Goal: Complete application form

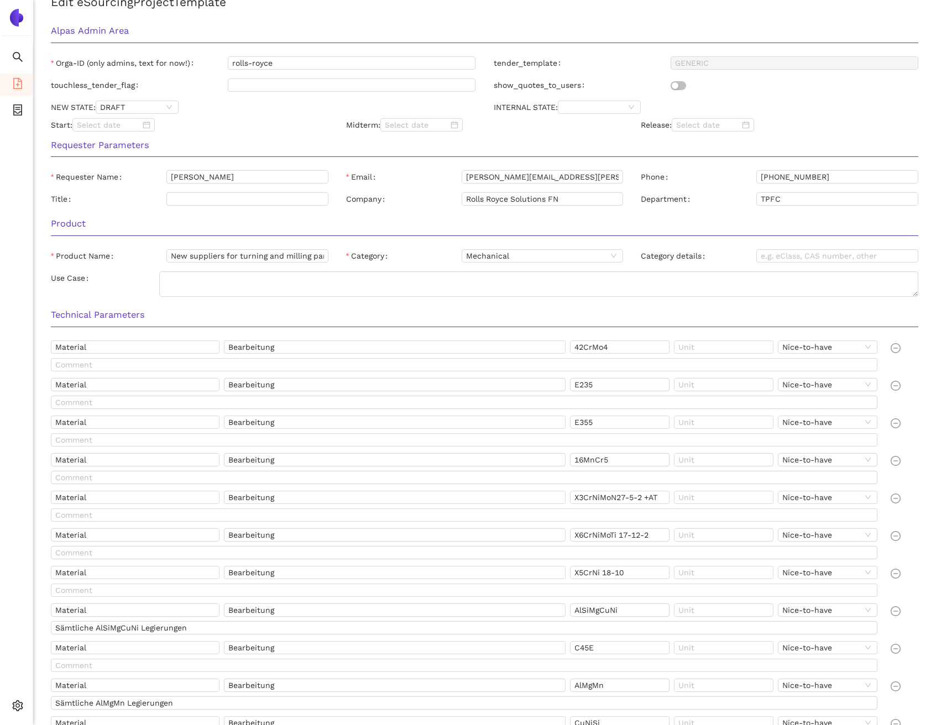
scroll to position [287, 0]
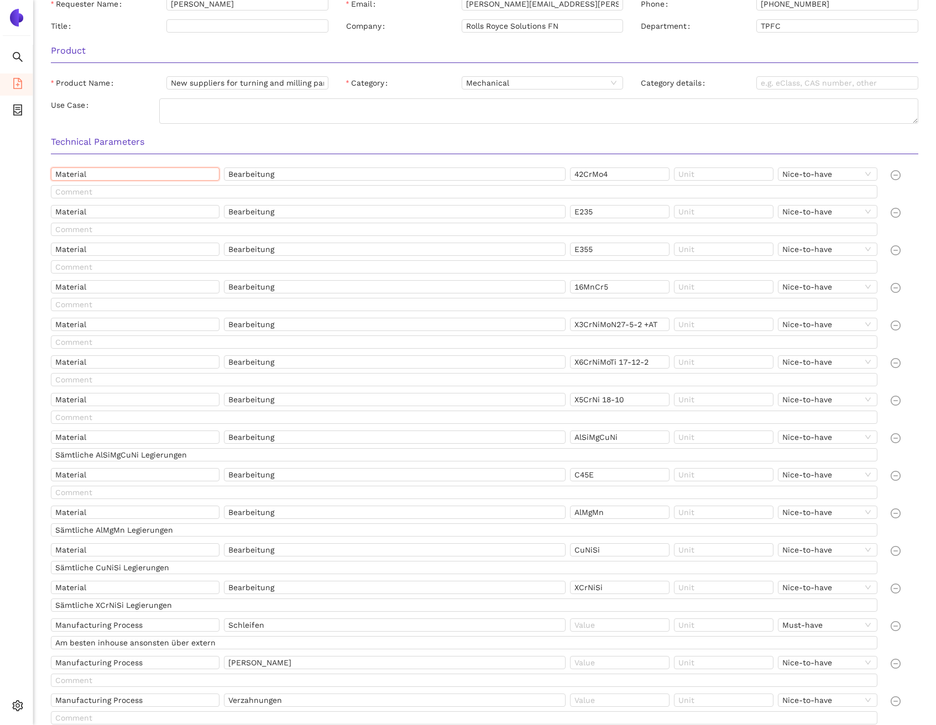
click at [136, 171] on input "Material" at bounding box center [135, 173] width 169 height 13
click at [592, 173] on input "42CrMo4" at bounding box center [619, 173] width 99 height 13
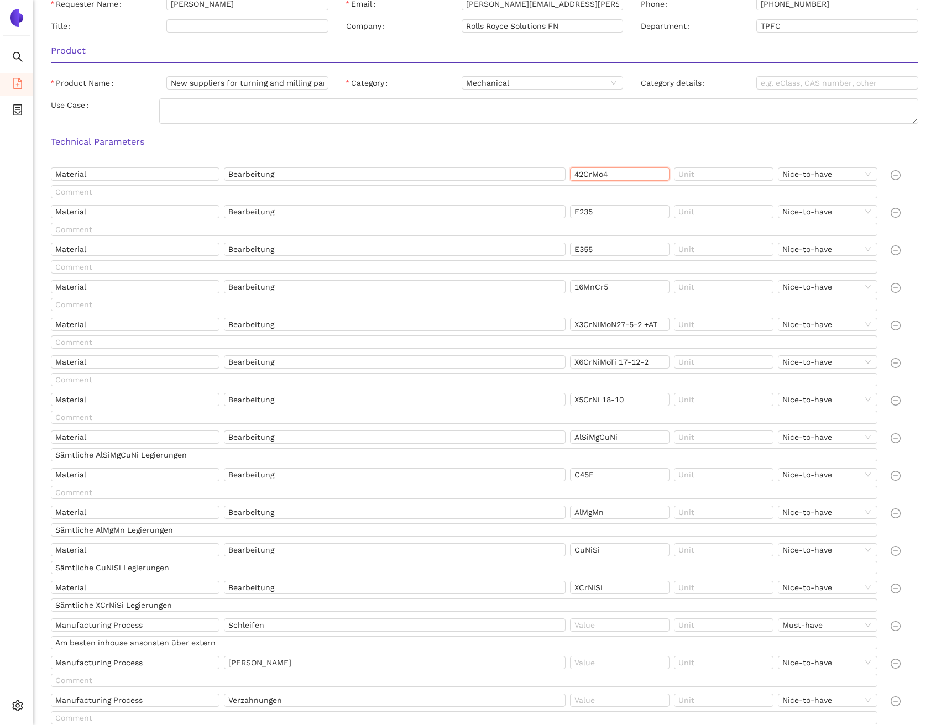
click at [592, 173] on input "42CrMo4" at bounding box center [619, 173] width 99 height 13
click at [154, 214] on input "Material" at bounding box center [135, 211] width 169 height 13
click at [621, 211] on input "E235" at bounding box center [619, 211] width 99 height 13
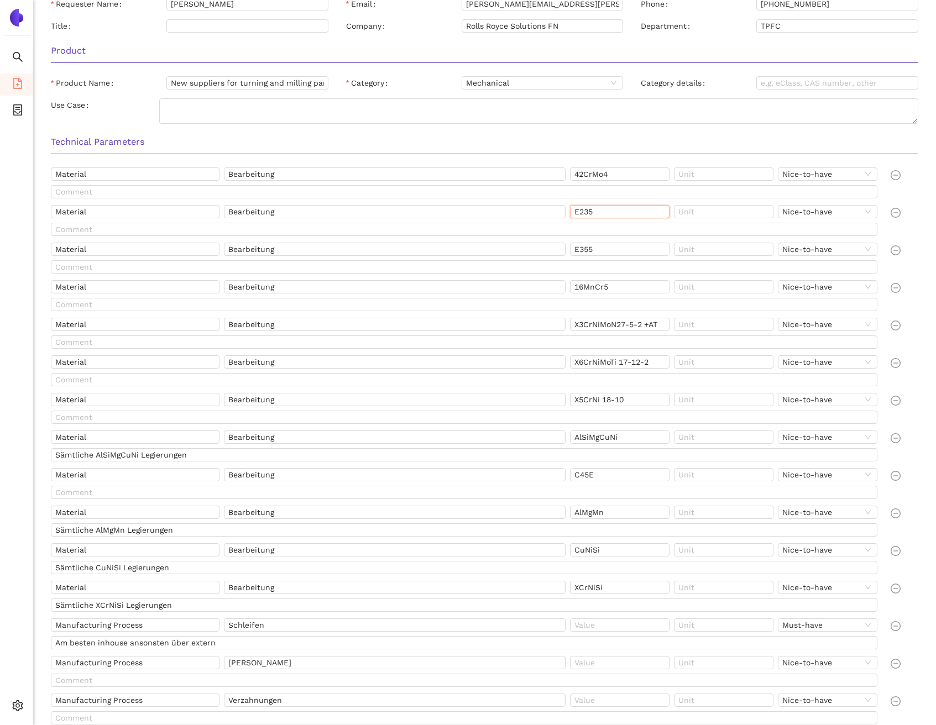
click at [621, 211] on input "E235" at bounding box center [619, 211] width 99 height 13
click at [145, 246] on input "Material" at bounding box center [135, 249] width 169 height 13
click at [605, 248] on input "E355" at bounding box center [619, 249] width 99 height 13
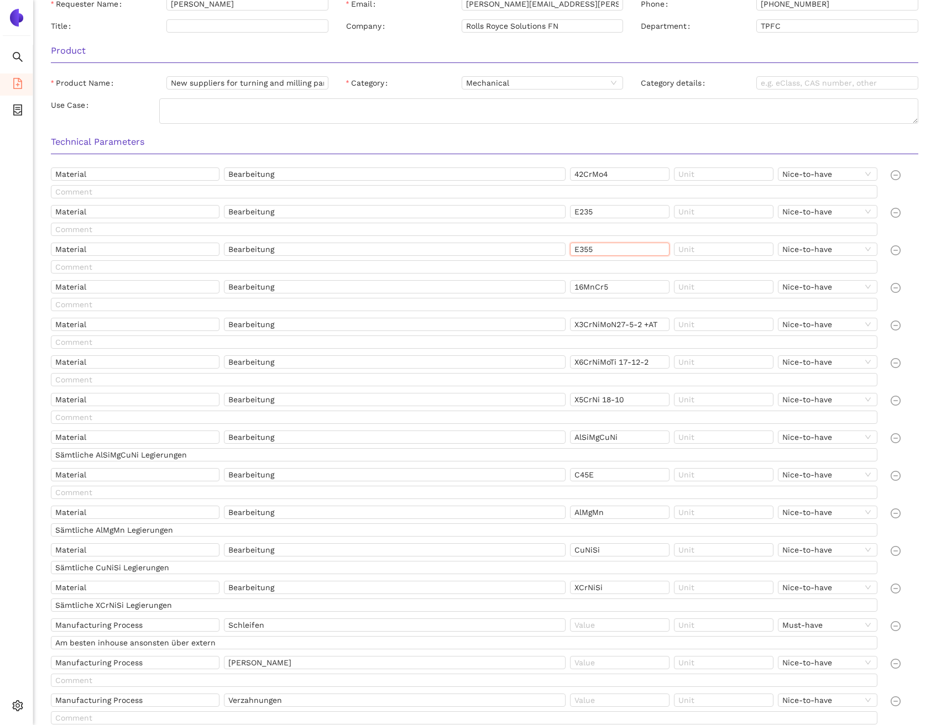
click at [605, 248] on input "E355" at bounding box center [619, 249] width 99 height 13
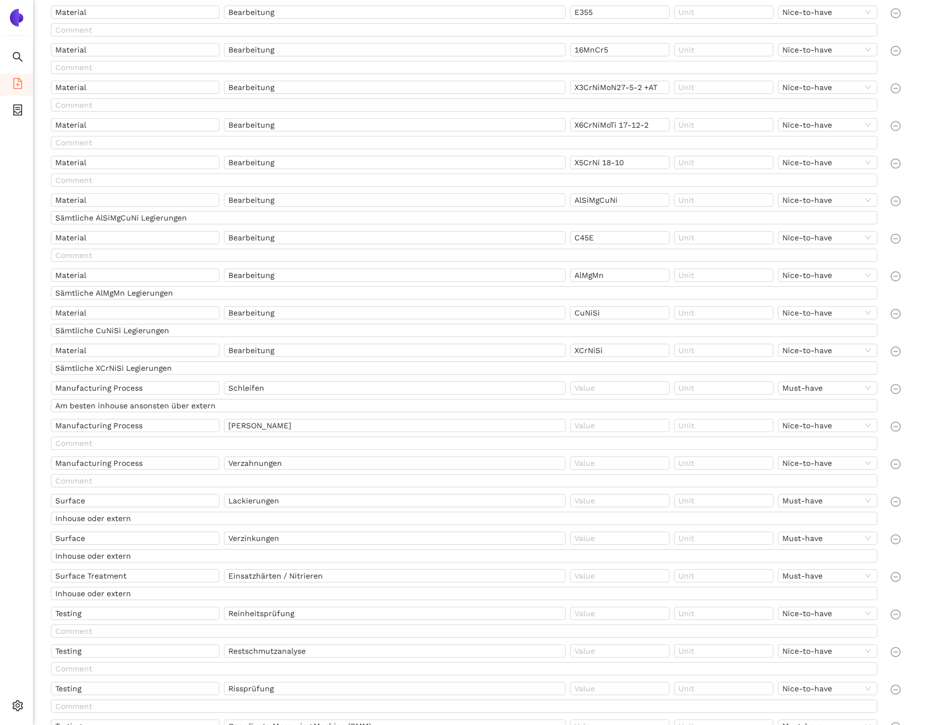
scroll to position [523, 0]
click at [167, 51] on input "Material" at bounding box center [135, 50] width 169 height 13
click at [623, 51] on input "16MnCr5" at bounding box center [619, 50] width 99 height 13
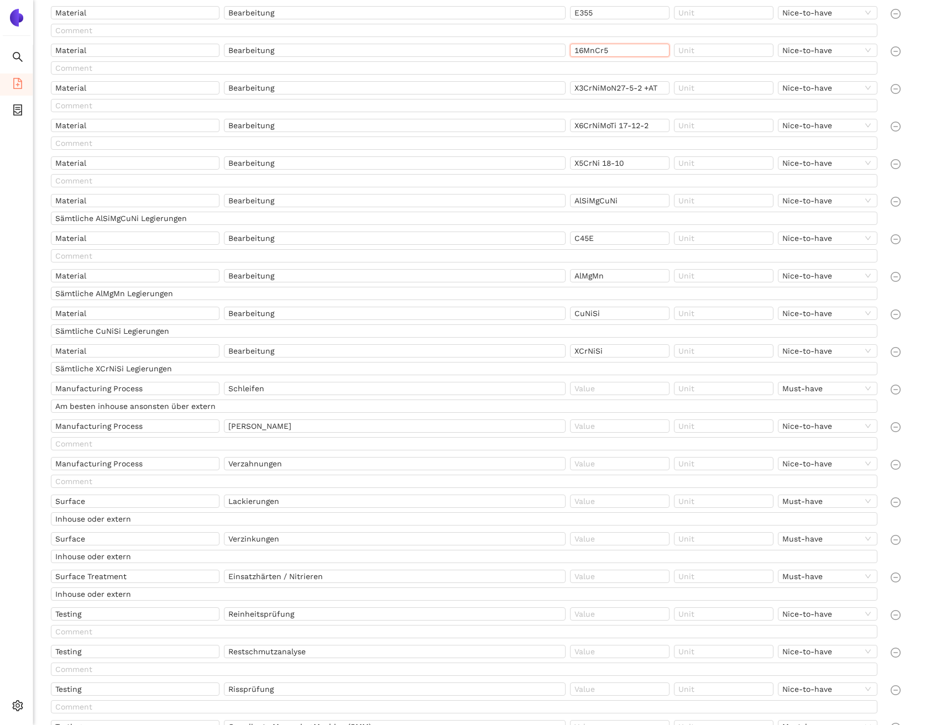
click at [623, 51] on input "16MnCr5" at bounding box center [619, 50] width 99 height 13
click at [151, 94] on input "Material" at bounding box center [135, 87] width 169 height 13
click at [584, 87] on input "X3CrNiMoN27-5-2 +AT" at bounding box center [619, 87] width 99 height 13
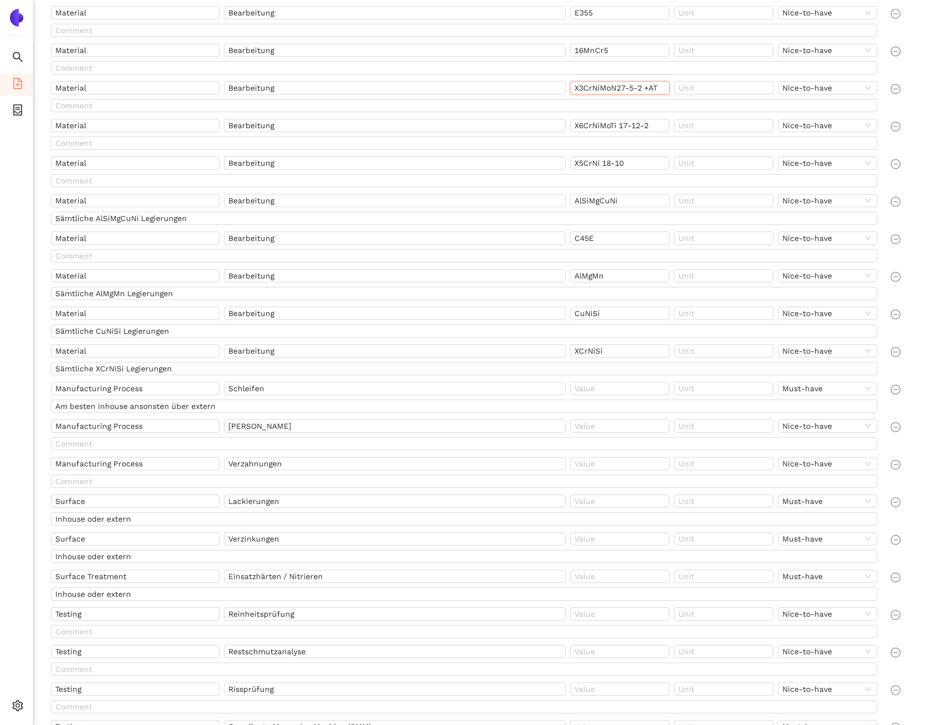
click at [584, 87] on input "X3CrNiMoN27-5-2 +AT" at bounding box center [619, 87] width 99 height 13
click at [112, 132] on input "Material" at bounding box center [135, 125] width 169 height 13
click at [607, 128] on input "X6CrNiMoTi 17-12-2" at bounding box center [619, 125] width 99 height 13
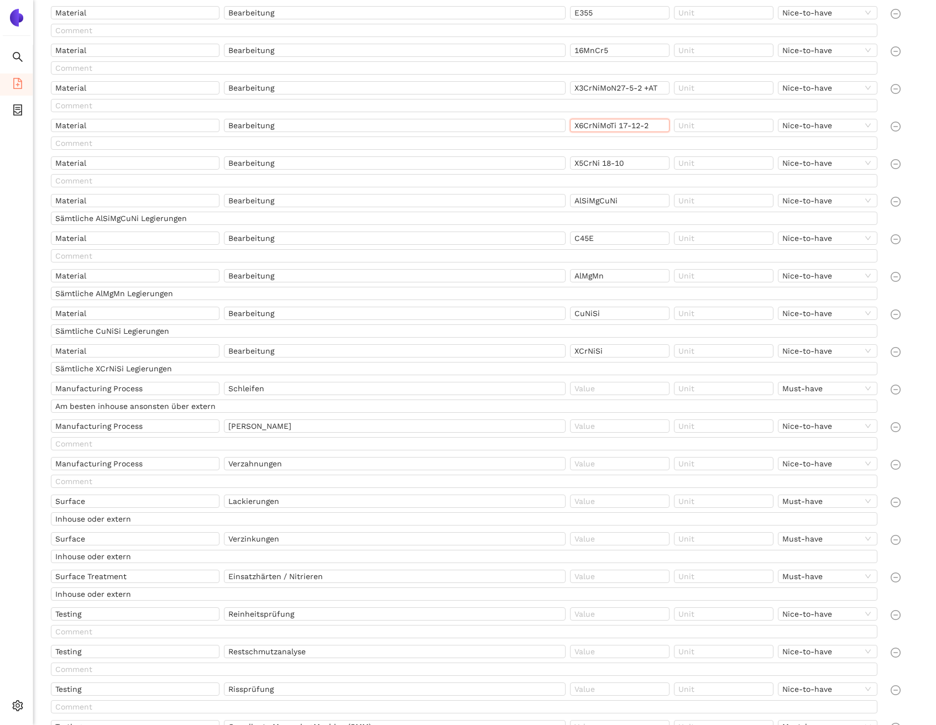
click at [607, 128] on input "X6CrNiMoTi 17-12-2" at bounding box center [619, 125] width 99 height 13
click at [156, 163] on input "Material" at bounding box center [135, 162] width 169 height 13
click at [618, 160] on input "X5CrNi 18-10" at bounding box center [619, 162] width 99 height 13
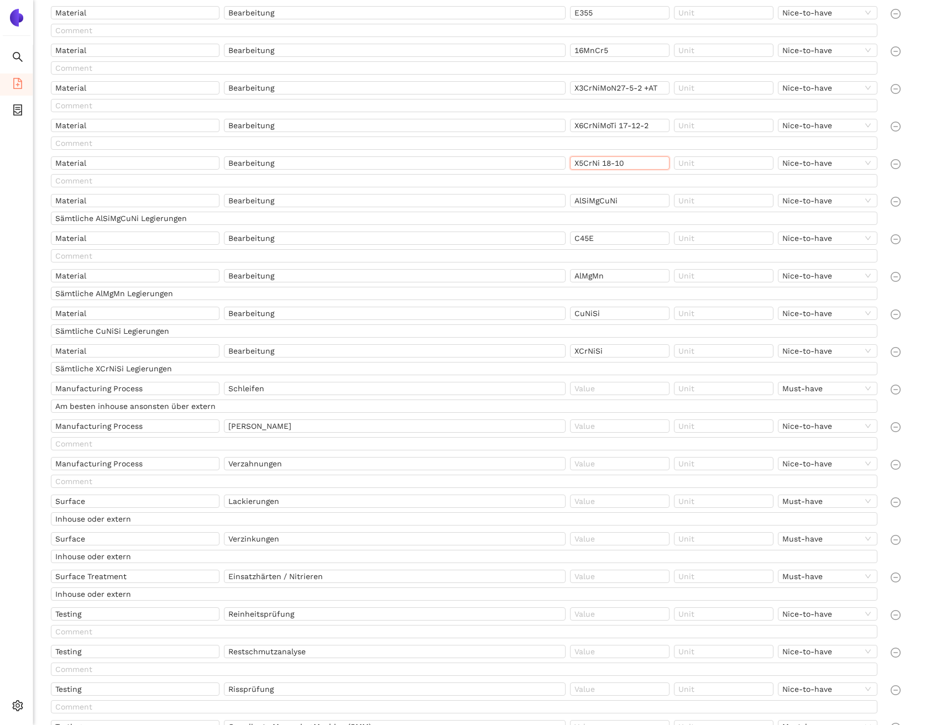
click at [618, 160] on input "X5CrNi 18-10" at bounding box center [619, 162] width 99 height 13
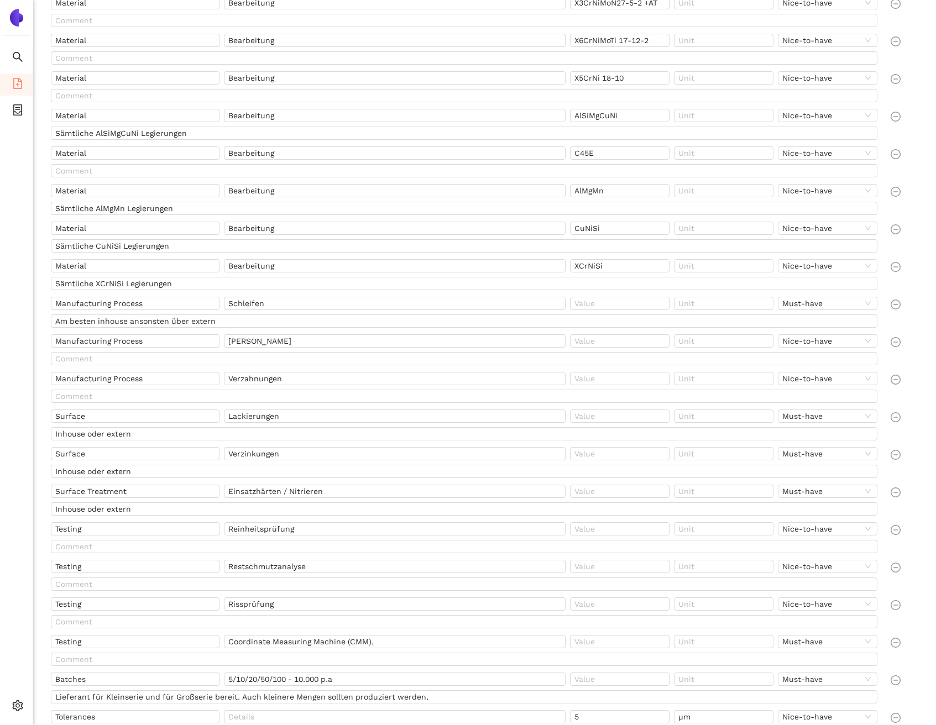
scroll to position [626, 0]
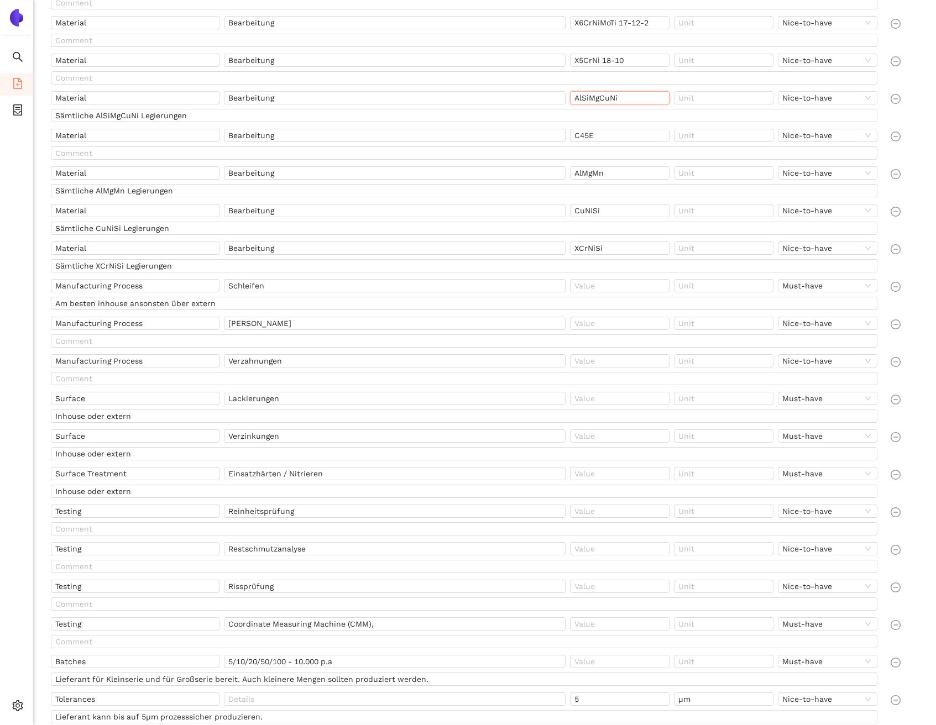
click at [625, 99] on input "AlSiMgCuNi" at bounding box center [619, 97] width 99 height 13
drag, startPoint x: 627, startPoint y: 99, endPoint x: 520, endPoint y: 97, distance: 107.2
click at [520, 97] on div "Material Bearbeitung AlSiMgCuNi Nice-to-have" at bounding box center [466, 100] width 831 height 18
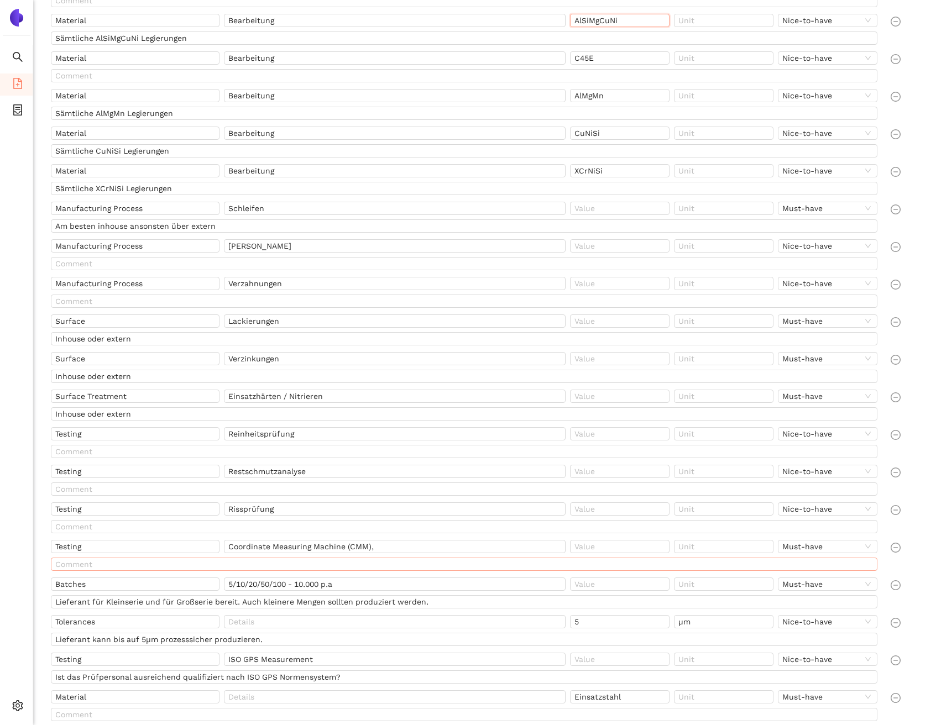
scroll to position [487, 0]
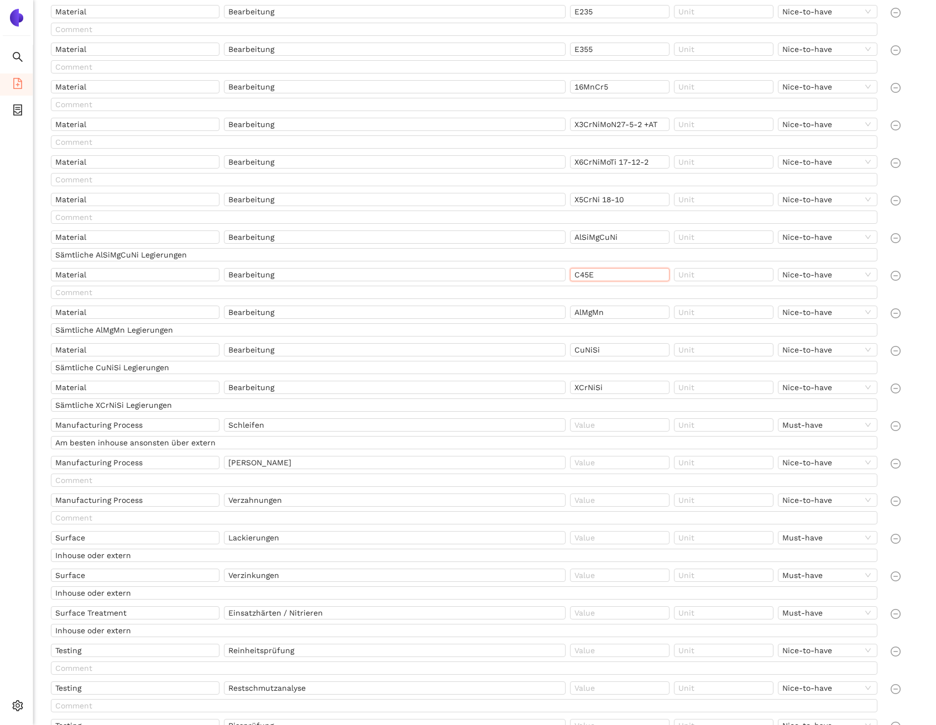
click at [603, 275] on input "C45E" at bounding box center [619, 274] width 99 height 13
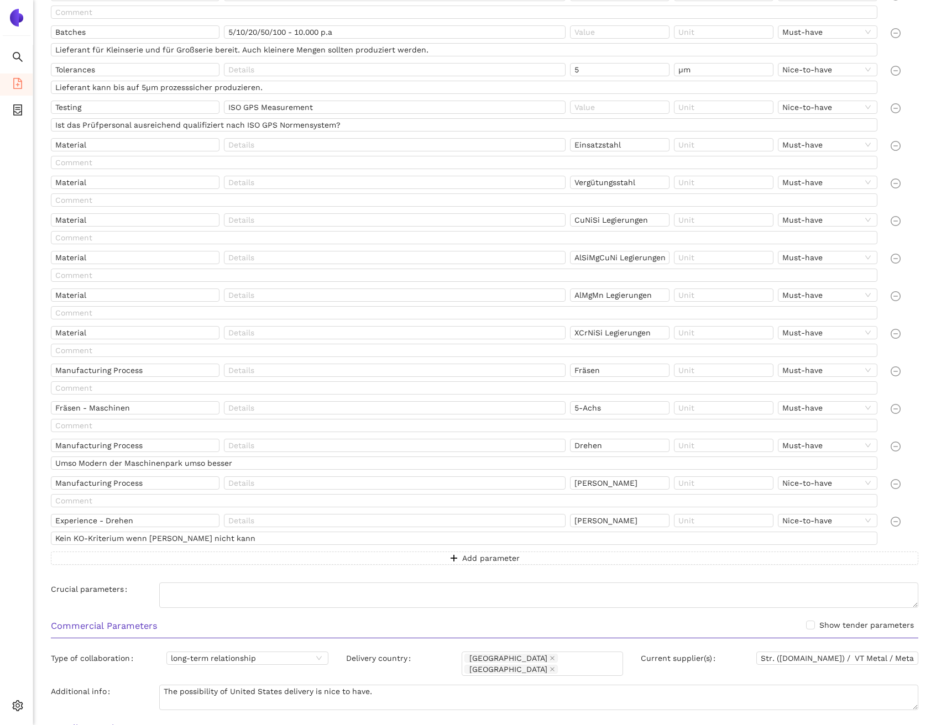
scroll to position [1255, 0]
click at [583, 180] on input "Vergütungsstahl" at bounding box center [619, 183] width 99 height 13
click at [626, 216] on input "CuNiSi Legierungen" at bounding box center [619, 220] width 99 height 13
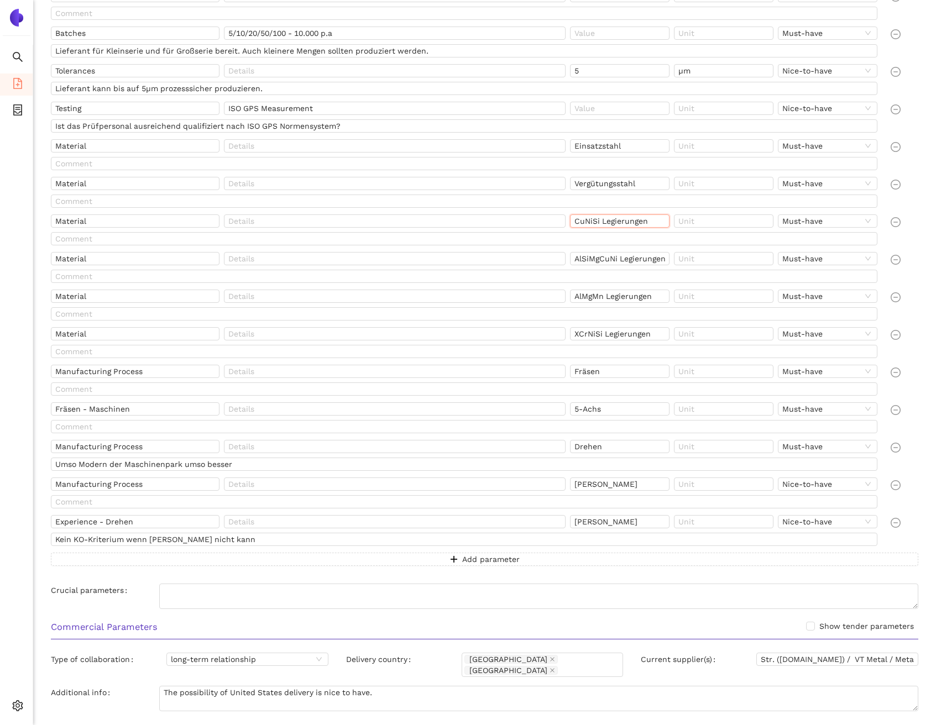
click at [626, 216] on input "CuNiSi Legierungen" at bounding box center [619, 220] width 99 height 13
click at [608, 259] on input "AlSiMgCuNi Legierungen" at bounding box center [619, 258] width 99 height 13
click at [609, 259] on input "AlSiMgCuNi Legierungen" at bounding box center [619, 258] width 99 height 13
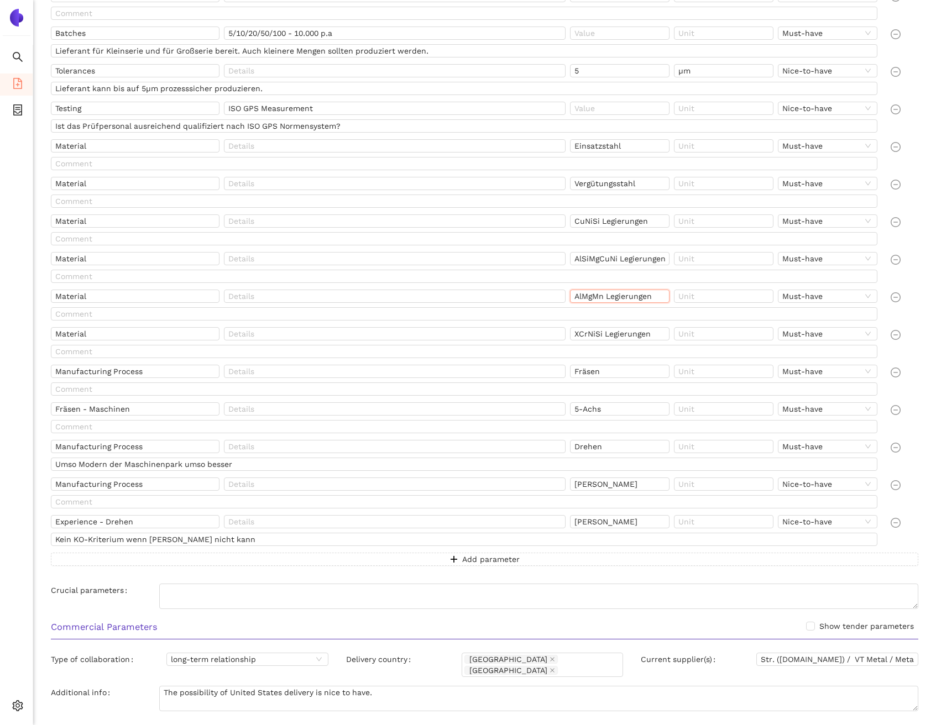
click at [599, 302] on input "AlMgMn Legierungen" at bounding box center [619, 296] width 99 height 13
click at [623, 332] on input "XCrNiSi Legierungen" at bounding box center [619, 333] width 99 height 13
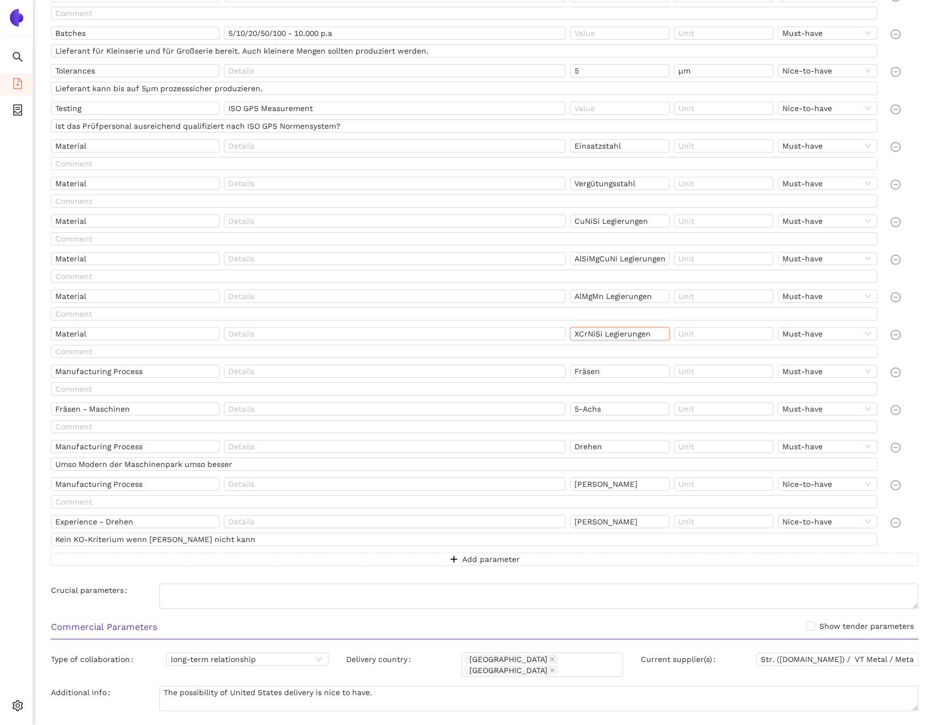
click at [623, 332] on input "XCrNiSi Legierungen" at bounding box center [619, 333] width 99 height 13
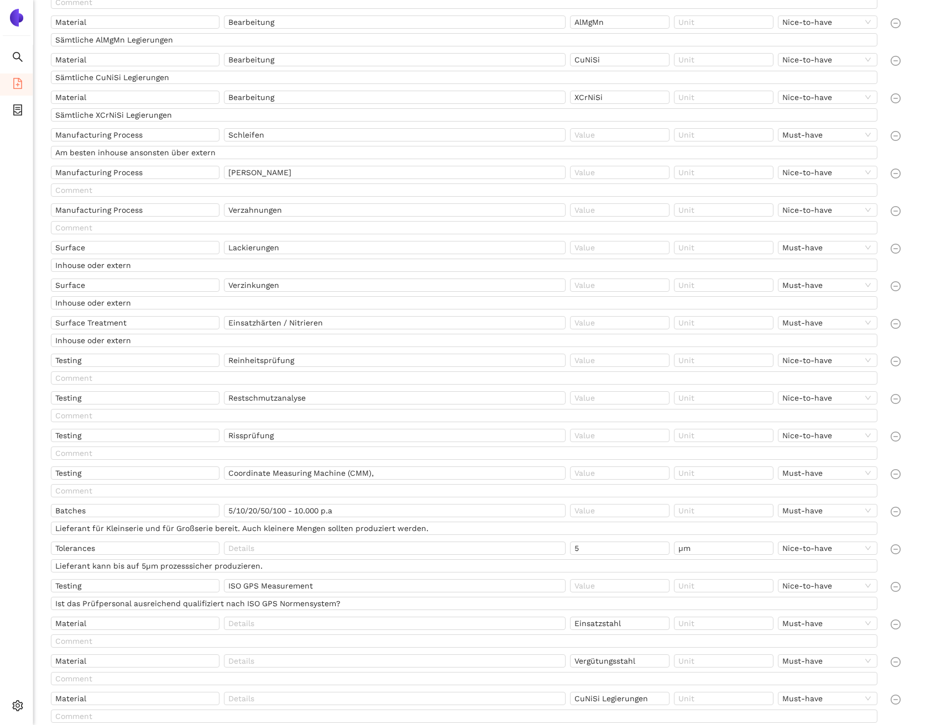
scroll to position [774, 0]
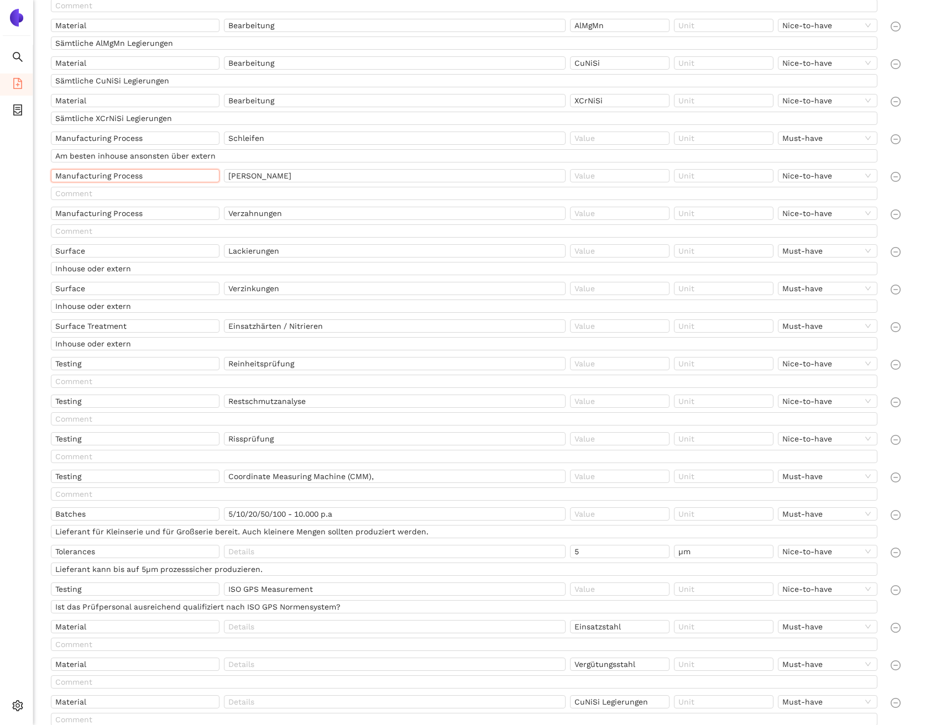
click at [128, 179] on input "Manufacturing Process" at bounding box center [135, 175] width 169 height 13
click at [120, 135] on input "Manufacturing Process" at bounding box center [135, 138] width 169 height 13
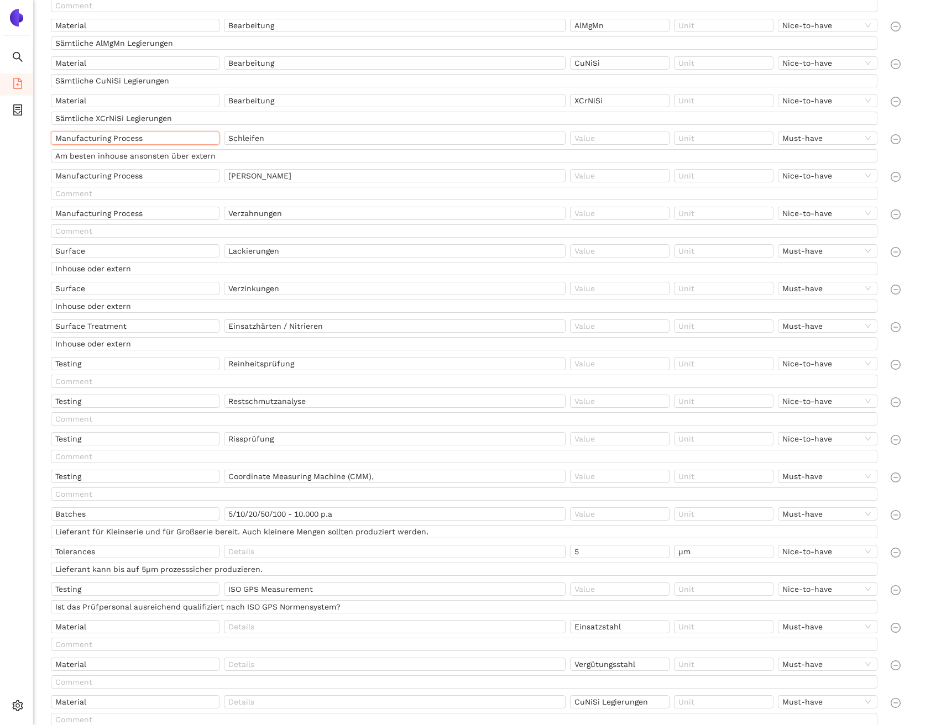
click at [120, 135] on input "Manufacturing Process" at bounding box center [135, 138] width 169 height 13
click at [176, 177] on input "Manufacturing Process" at bounding box center [135, 175] width 169 height 13
click at [154, 214] on input "Manufacturing Process" at bounding box center [135, 213] width 169 height 13
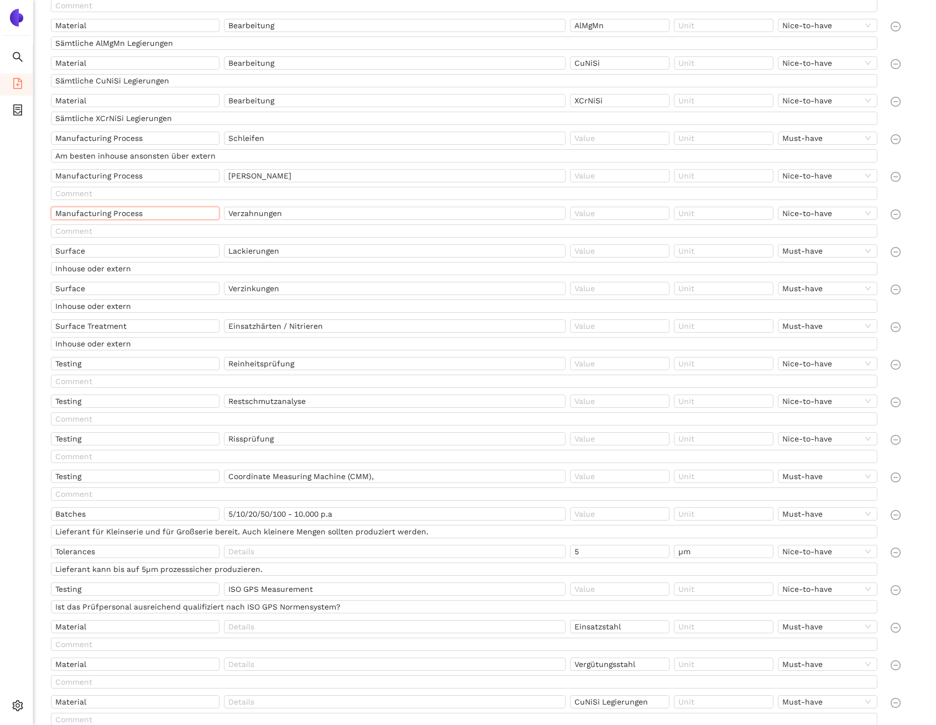
click at [154, 214] on input "Manufacturing Process" at bounding box center [135, 213] width 169 height 13
click at [103, 250] on input "Surface" at bounding box center [135, 250] width 169 height 13
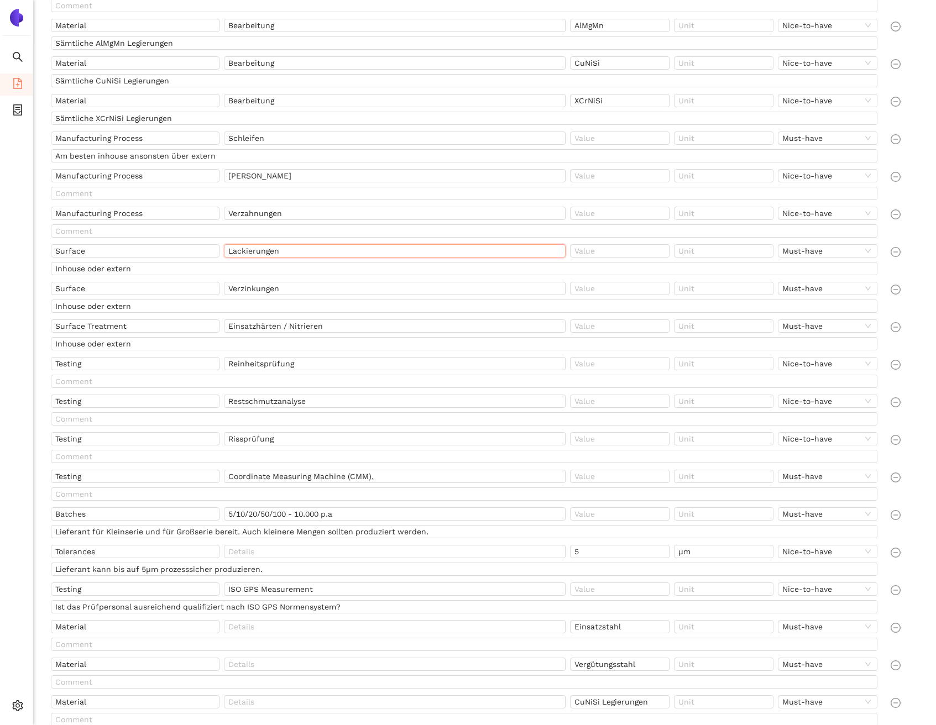
click at [336, 253] on input "Lackierungen" at bounding box center [395, 250] width 342 height 13
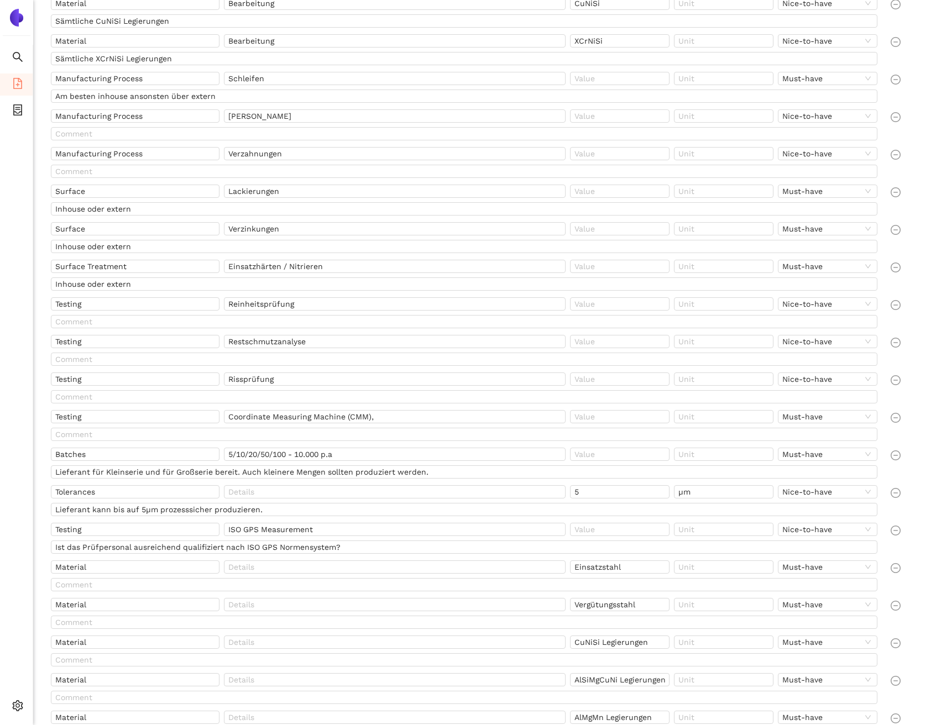
scroll to position [870, 0]
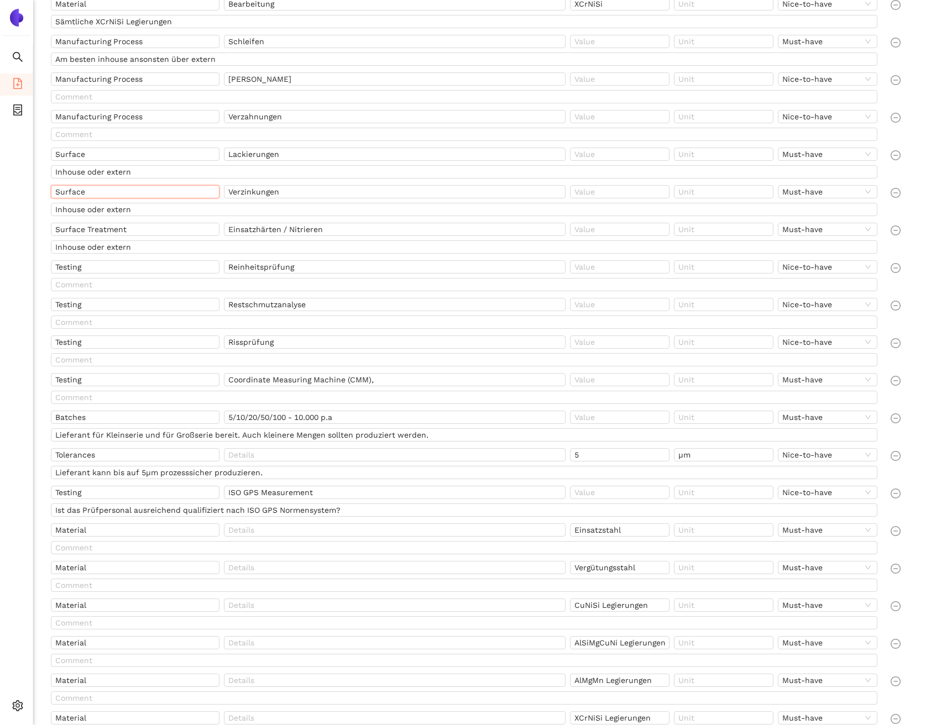
click at [146, 188] on input "Surface" at bounding box center [135, 191] width 169 height 13
click at [293, 190] on input "Verzinkungen" at bounding box center [395, 191] width 342 height 13
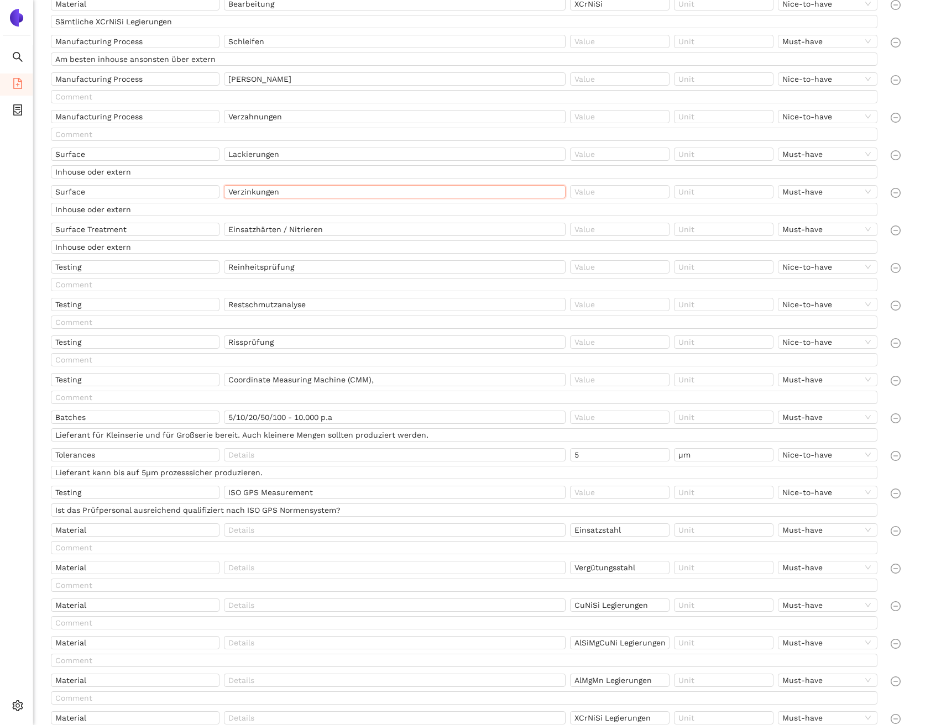
click at [293, 190] on input "Verzinkungen" at bounding box center [395, 191] width 342 height 13
click at [132, 226] on input "Surface Treatment" at bounding box center [135, 229] width 169 height 13
click at [323, 224] on input "Einsatzhärten / Nitrieren" at bounding box center [395, 229] width 342 height 13
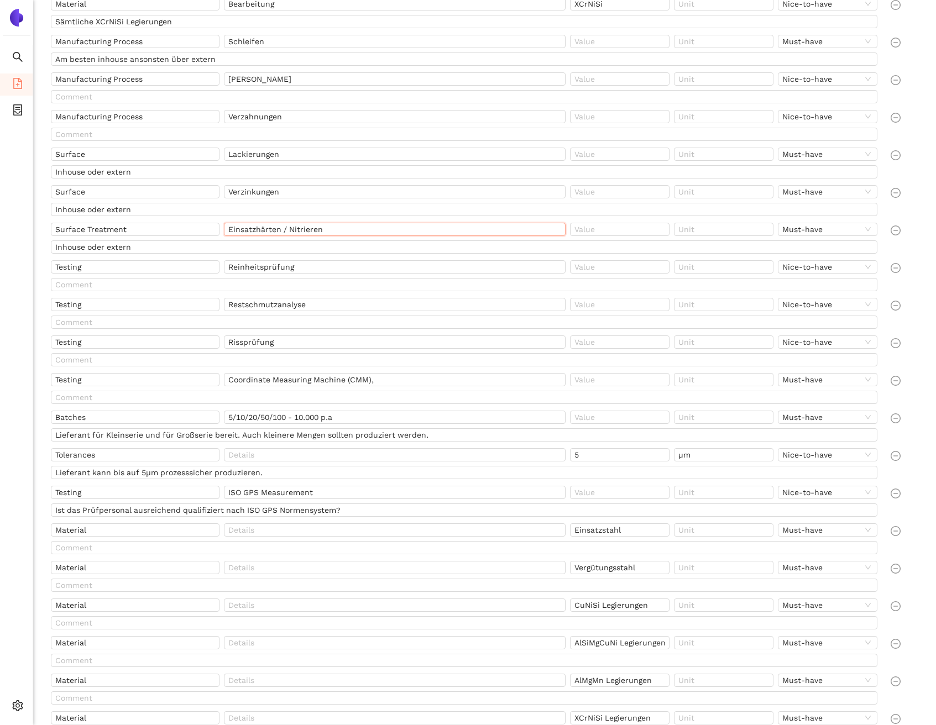
click at [323, 224] on input "Einsatzhärten / Nitrieren" at bounding box center [395, 229] width 342 height 13
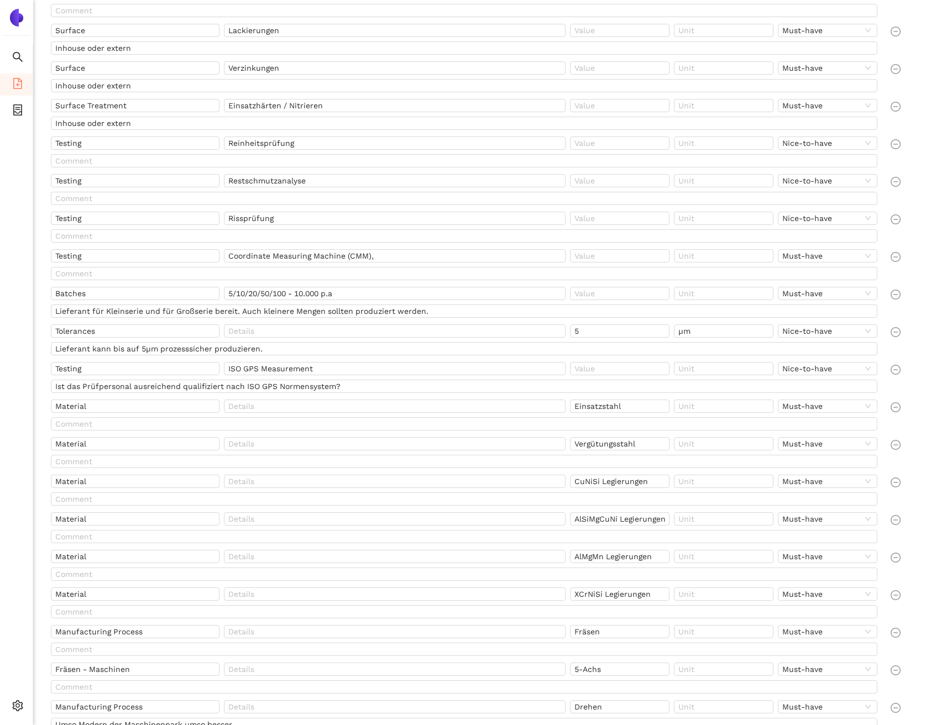
scroll to position [998, 0]
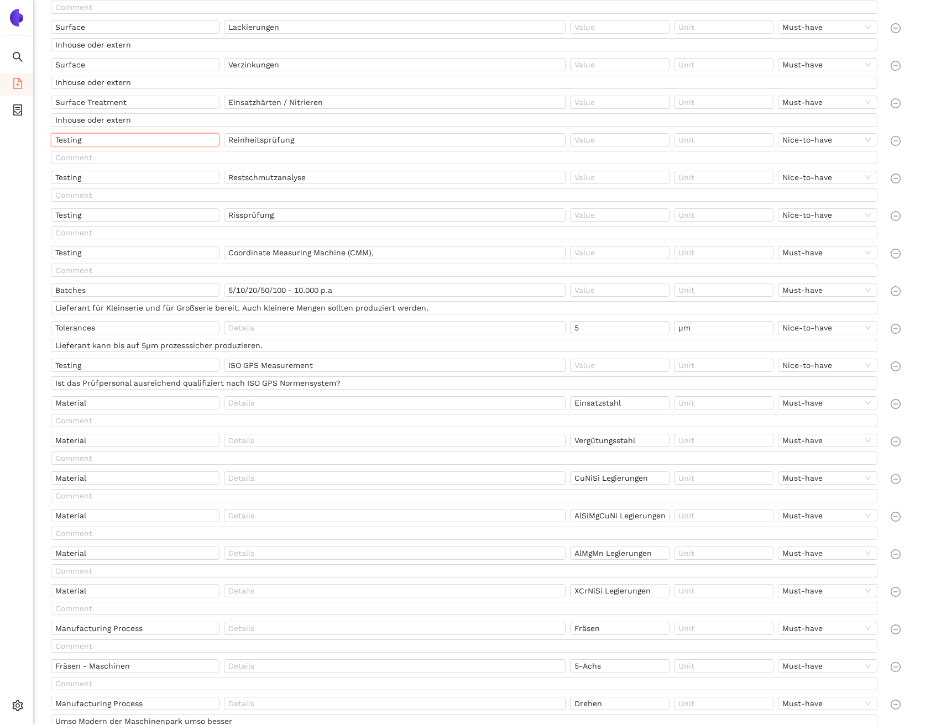
click at [125, 141] on input "Testing" at bounding box center [135, 139] width 169 height 13
click at [310, 135] on input "Reinheitsprüfung" at bounding box center [395, 139] width 342 height 13
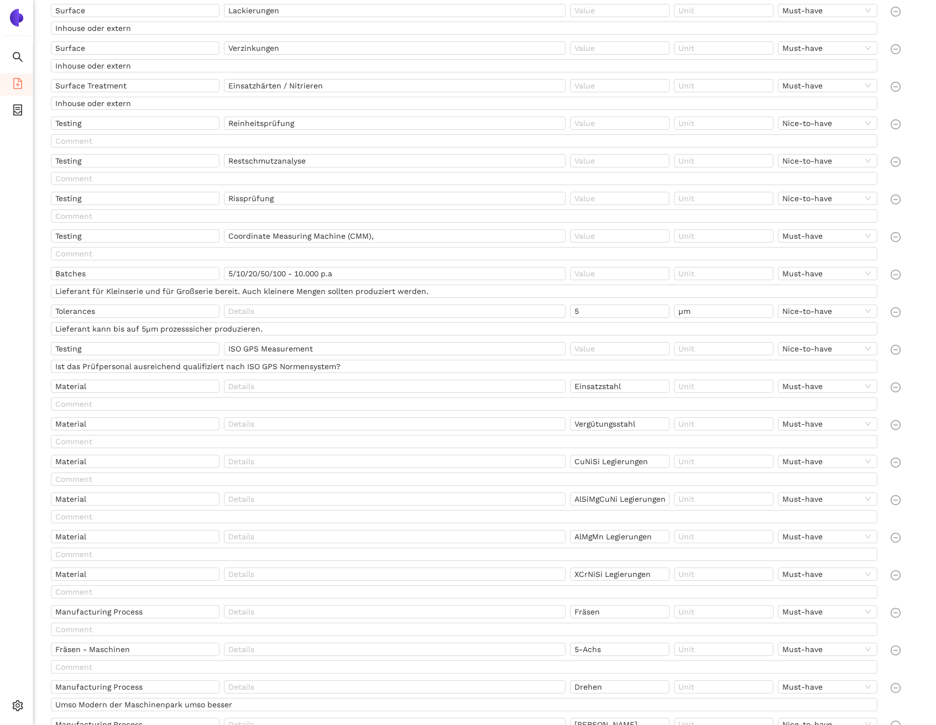
scroll to position [1015, 0]
click at [115, 159] on input "Testing" at bounding box center [135, 160] width 169 height 13
click at [307, 160] on input "Restschmutzanalyse" at bounding box center [395, 160] width 342 height 13
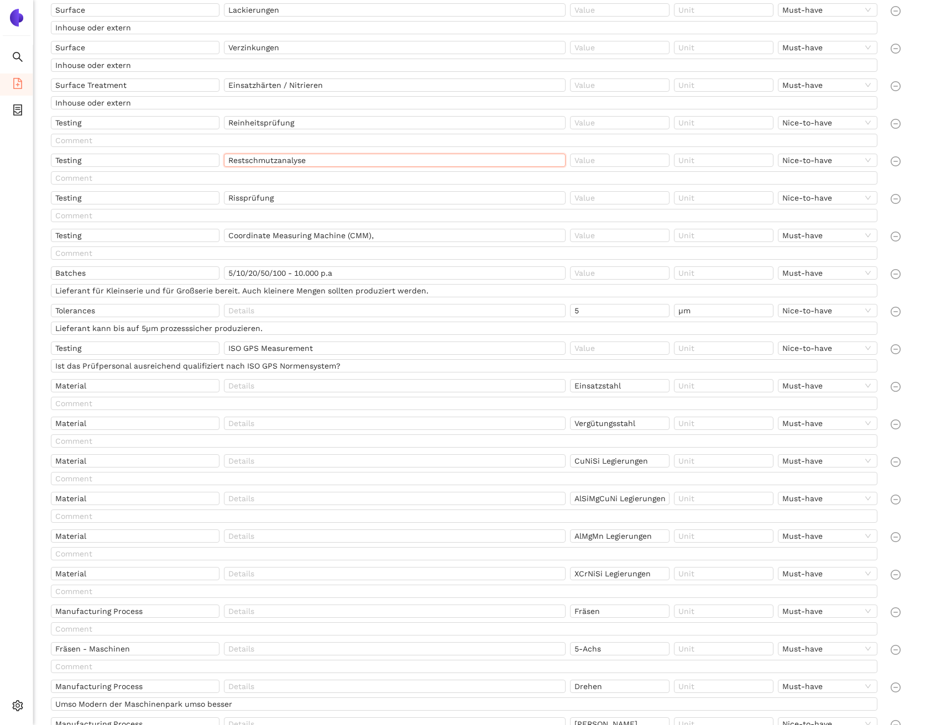
click at [307, 160] on input "Restschmutzanalyse" at bounding box center [395, 160] width 342 height 13
click at [134, 196] on input "Testing" at bounding box center [135, 197] width 169 height 13
click at [330, 195] on input "Rissprüfung" at bounding box center [395, 197] width 342 height 13
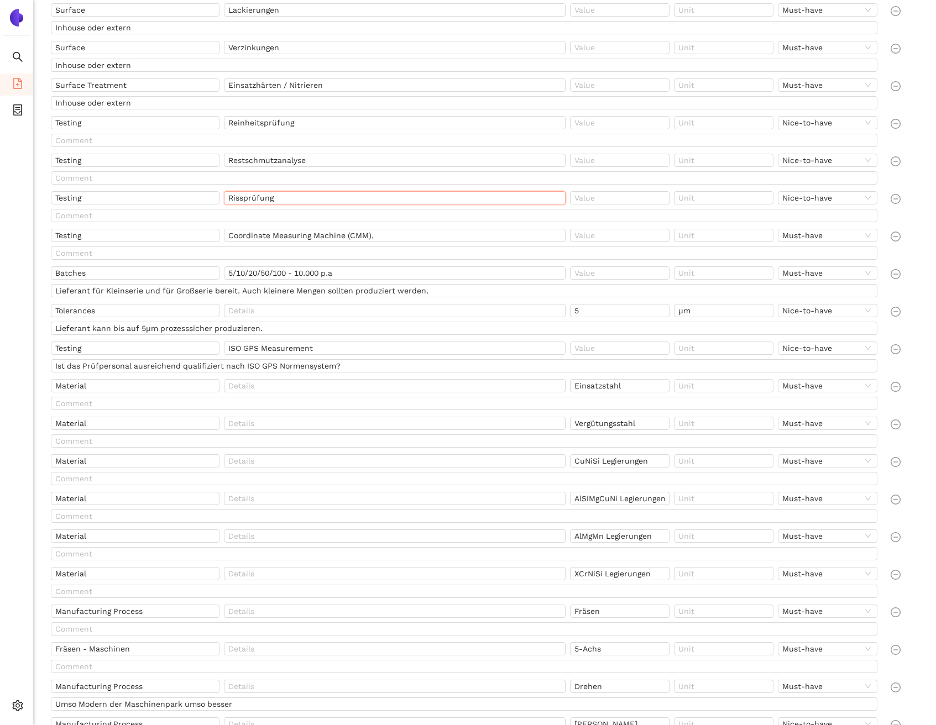
click at [330, 195] on input "Rissprüfung" at bounding box center [395, 197] width 342 height 13
click at [158, 234] on input "Testing" at bounding box center [135, 235] width 169 height 13
click at [280, 234] on input "Coordinate Measuring Machine (CMM)," at bounding box center [395, 235] width 342 height 13
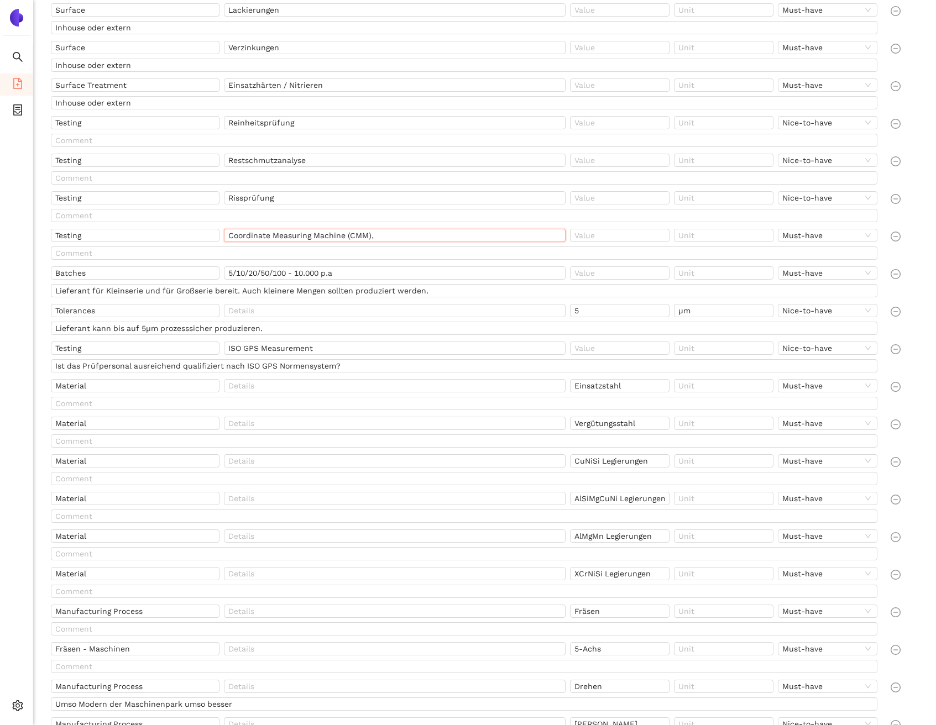
drag, startPoint x: 280, startPoint y: 234, endPoint x: 287, endPoint y: 233, distance: 6.7
click at [281, 234] on input "Coordinate Measuring Machine (CMM)," at bounding box center [395, 235] width 342 height 13
click at [374, 238] on input "Coordinate Measuring Machine (CMM)," at bounding box center [395, 235] width 342 height 13
drag, startPoint x: 369, startPoint y: 237, endPoint x: 211, endPoint y: 232, distance: 157.6
click at [211, 232] on div "Testing Coordinate Measuring Machine (CMM), Must-have" at bounding box center [466, 238] width 831 height 18
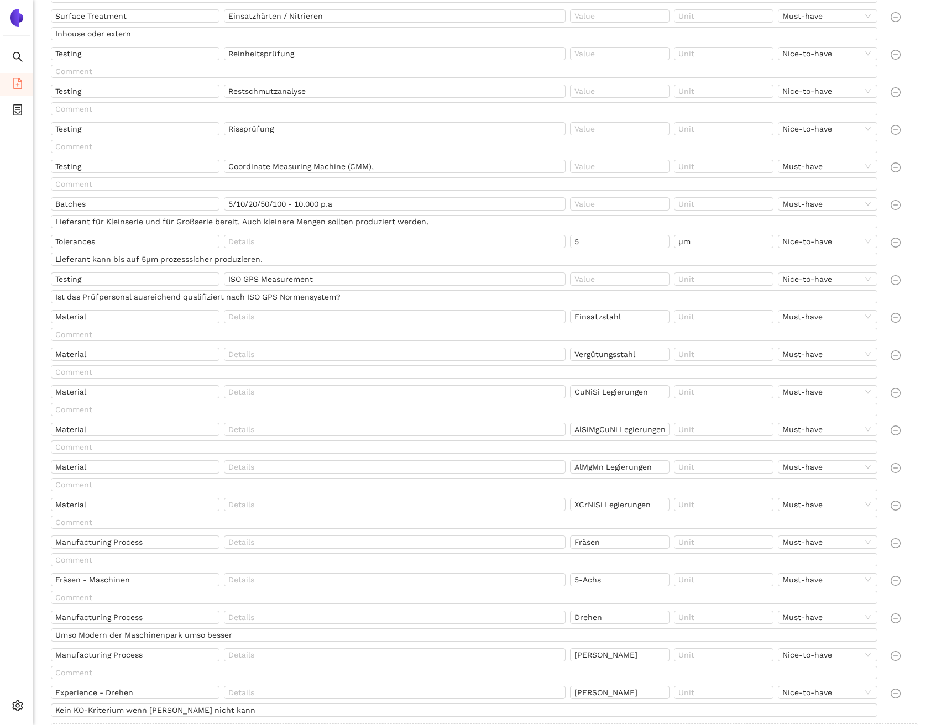
scroll to position [1084, 0]
click at [140, 197] on input "Batches" at bounding box center [135, 203] width 169 height 13
click at [123, 275] on input "Testing" at bounding box center [135, 278] width 169 height 13
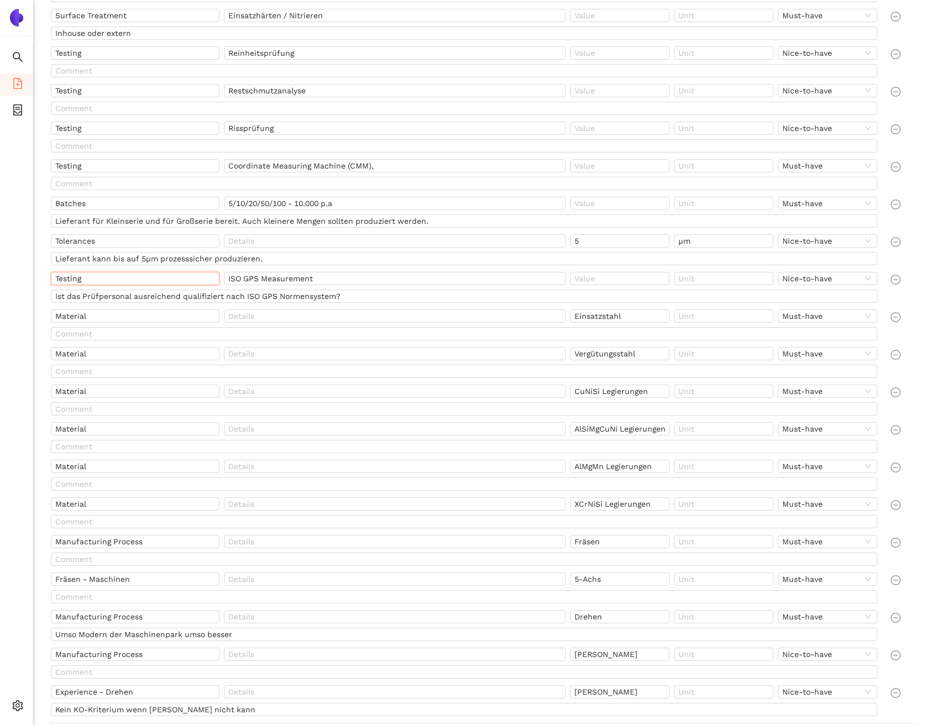
click at [123, 275] on input "Testing" at bounding box center [135, 278] width 169 height 13
click at [331, 284] on input "ISO GPS Measurement" at bounding box center [395, 278] width 342 height 13
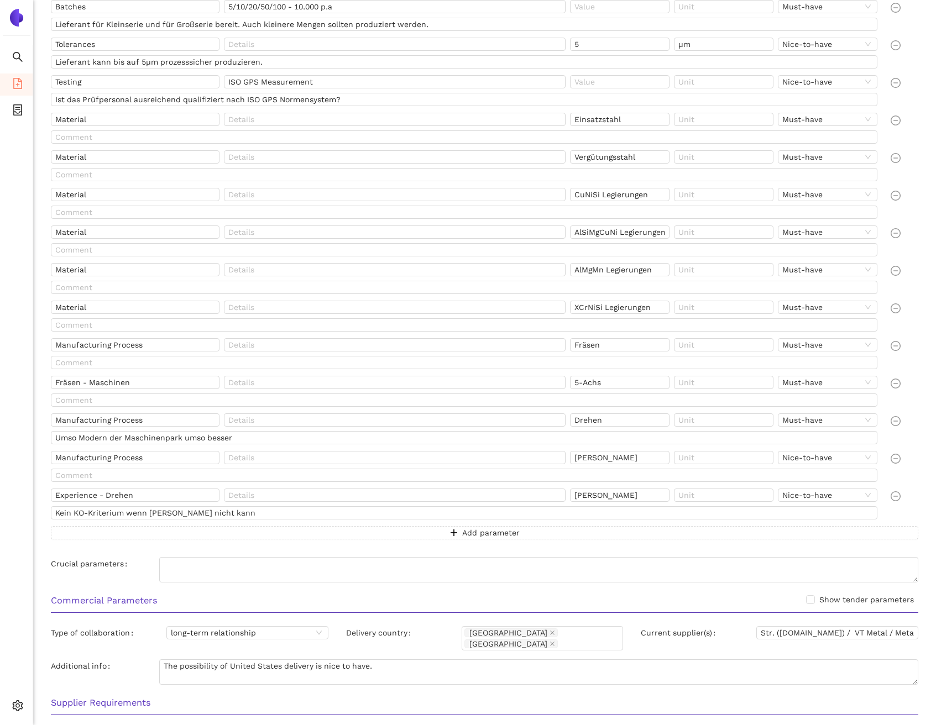
scroll to position [1369, 0]
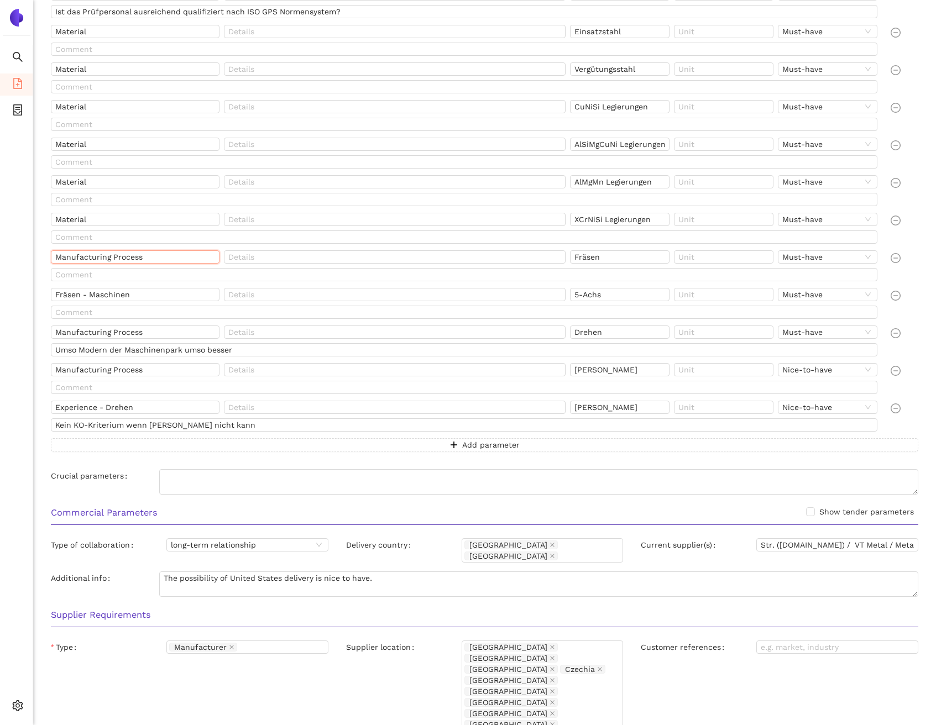
click at [123, 254] on input "Manufacturing Process" at bounding box center [135, 256] width 169 height 13
click at [90, 298] on input "Fräsen - Maschinen" at bounding box center [135, 294] width 169 height 13
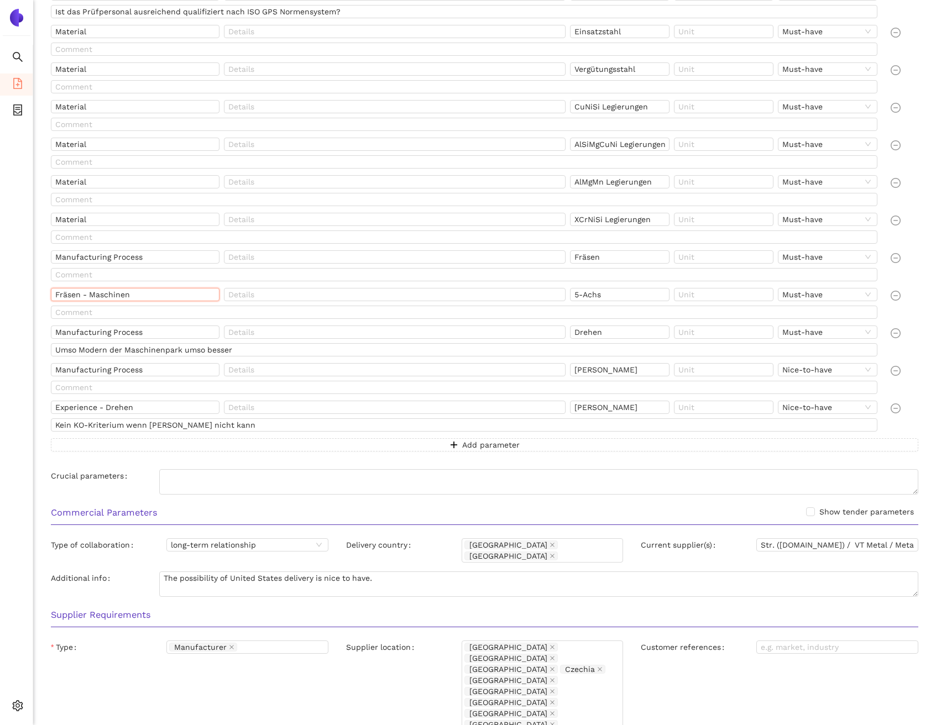
click at [90, 298] on input "Fräsen - Maschinen" at bounding box center [135, 294] width 169 height 13
click at [160, 332] on input "Manufacturing Process" at bounding box center [135, 332] width 169 height 13
click at [133, 406] on input "Experience - Drehen" at bounding box center [135, 407] width 169 height 13
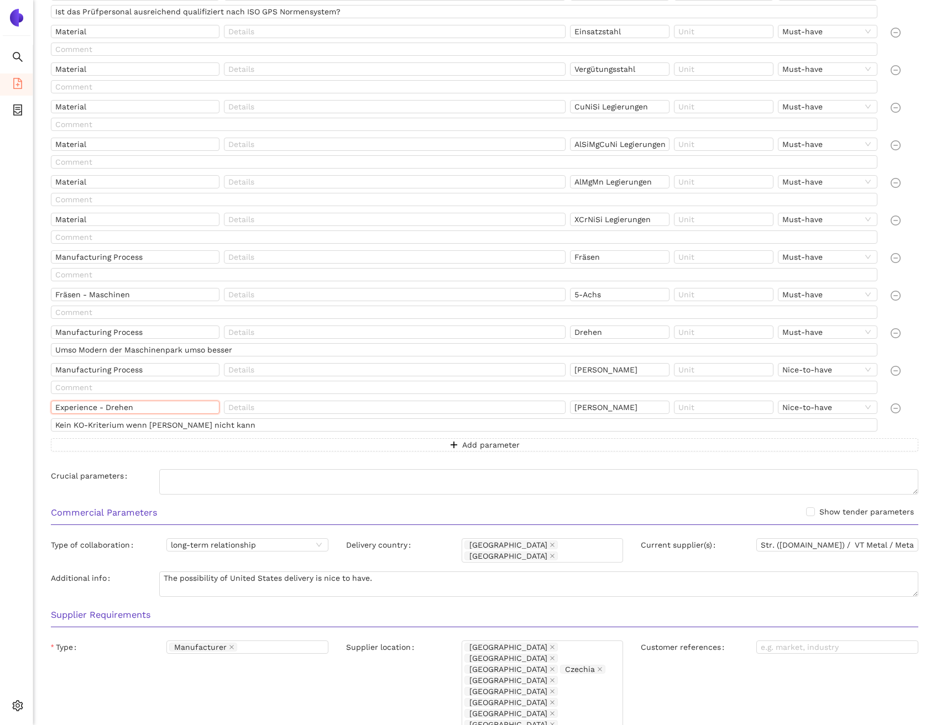
click at [133, 406] on input "Experience - Drehen" at bounding box center [135, 407] width 169 height 13
click at [618, 410] on input "[PERSON_NAME]" at bounding box center [619, 407] width 99 height 13
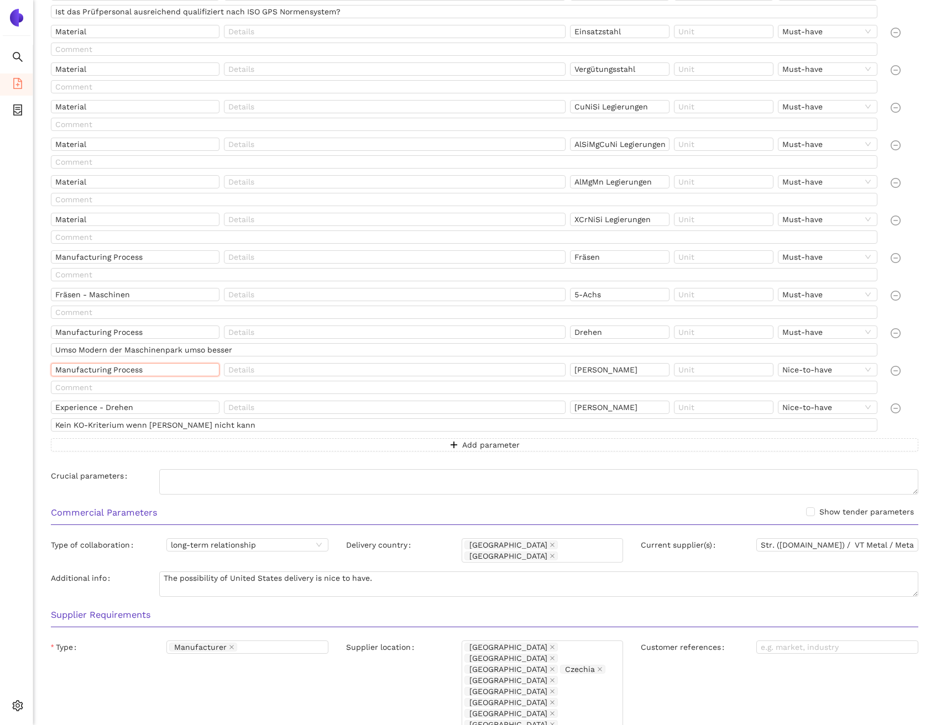
click at [129, 375] on input "Manufacturing Process" at bounding box center [135, 369] width 169 height 13
click at [130, 375] on input "Manufacturing Process" at bounding box center [135, 369] width 169 height 13
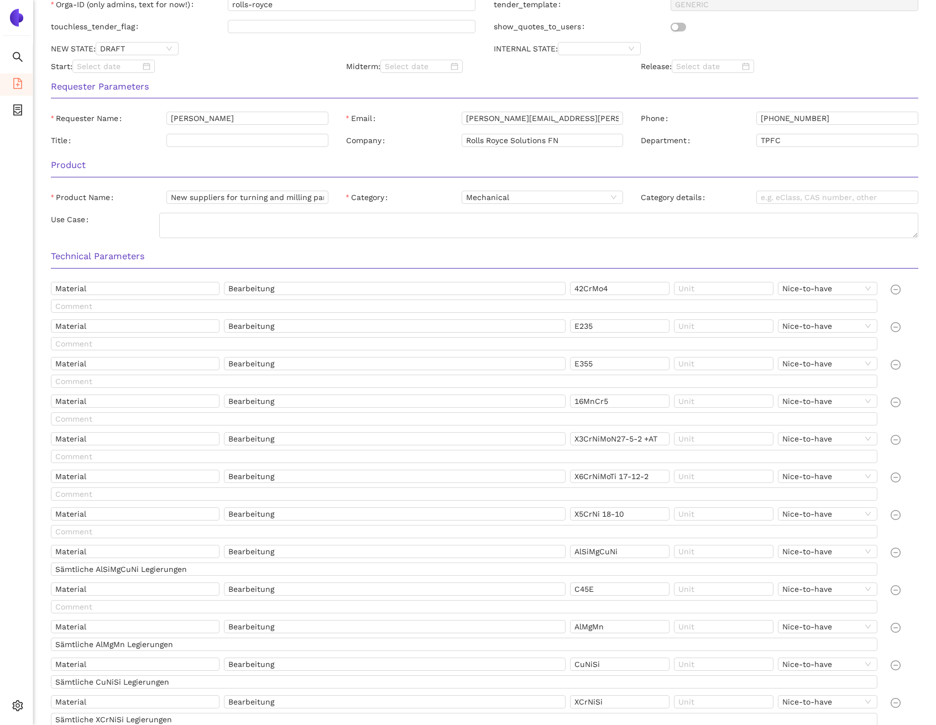
scroll to position [174, 0]
click at [511, 288] on input "Bearbeitung" at bounding box center [395, 287] width 342 height 13
click at [510, 330] on input "Bearbeitung" at bounding box center [395, 324] width 342 height 13
click at [505, 356] on input "Bearbeitung" at bounding box center [395, 362] width 342 height 13
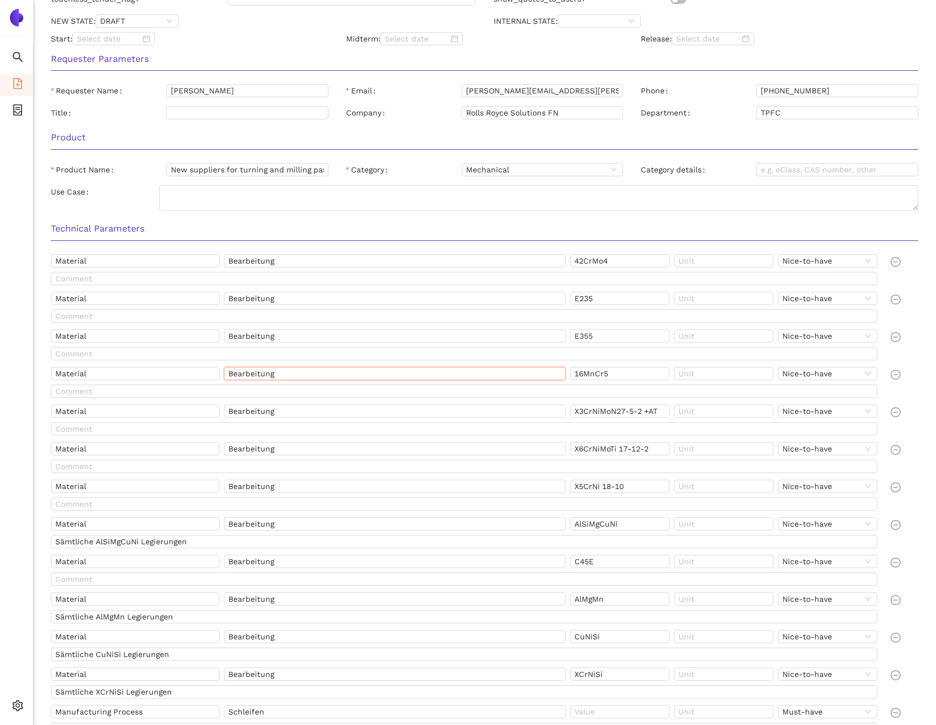
click at [506, 374] on input "Bearbeitung" at bounding box center [395, 373] width 342 height 13
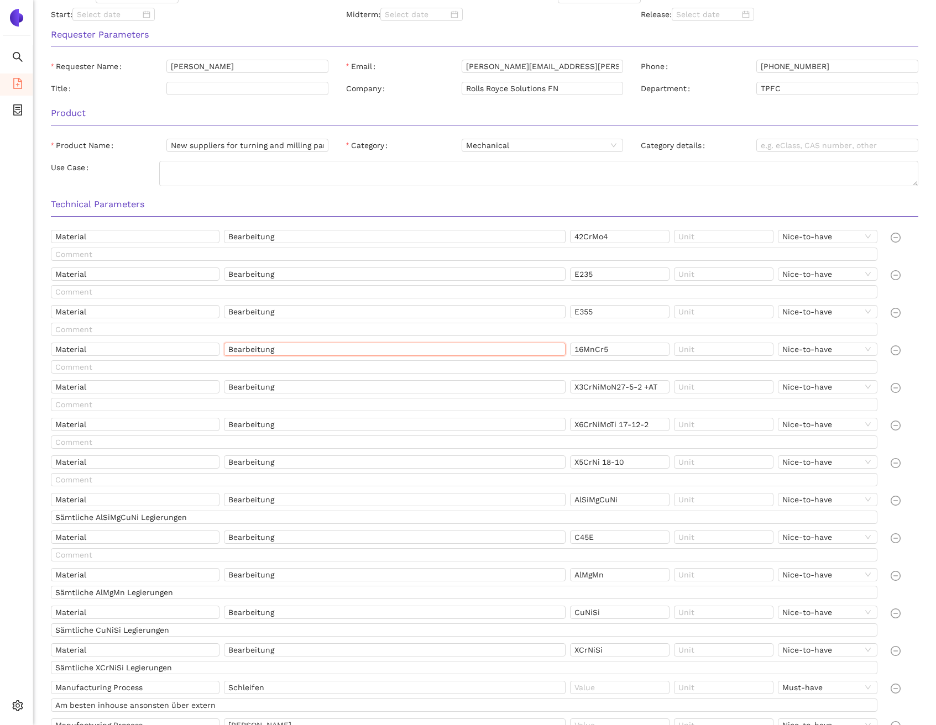
scroll to position [225, 0]
click at [506, 381] on input "Bearbeitung" at bounding box center [395, 386] width 342 height 13
click at [513, 421] on input "Bearbeitung" at bounding box center [395, 423] width 342 height 13
click at [516, 460] on input "Bearbeitung" at bounding box center [395, 461] width 342 height 13
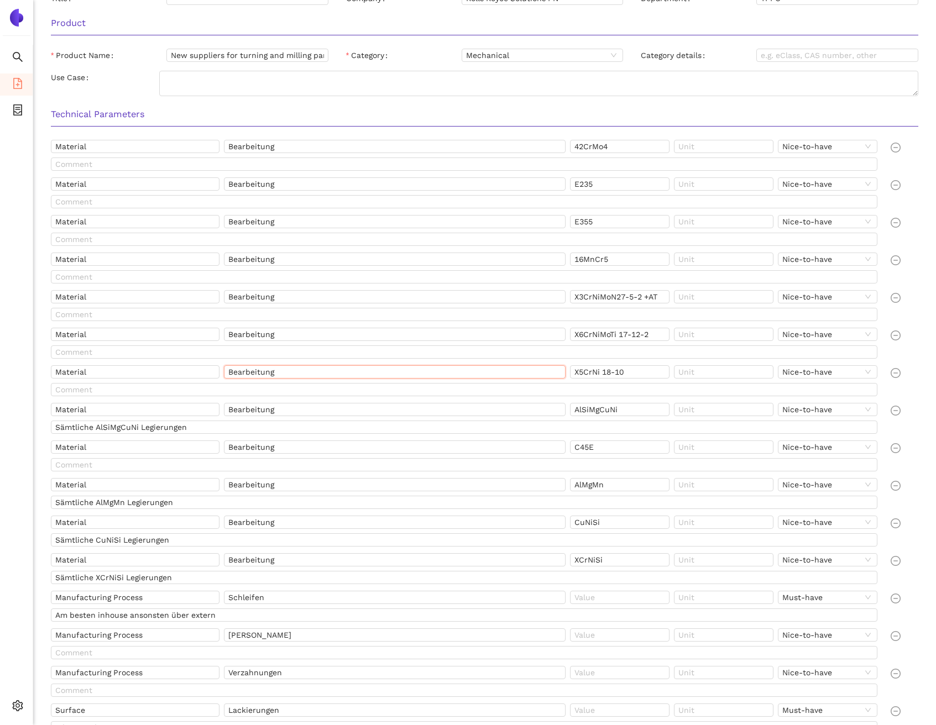
scroll to position [317, 0]
click at [518, 447] on input "Bearbeitung" at bounding box center [395, 444] width 342 height 13
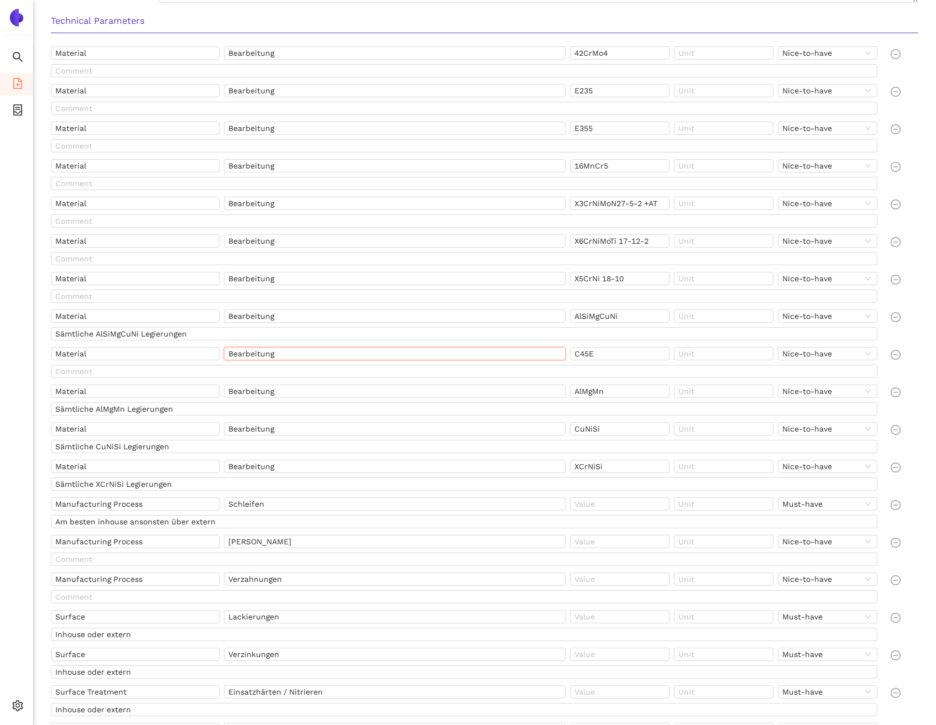
scroll to position [469, 0]
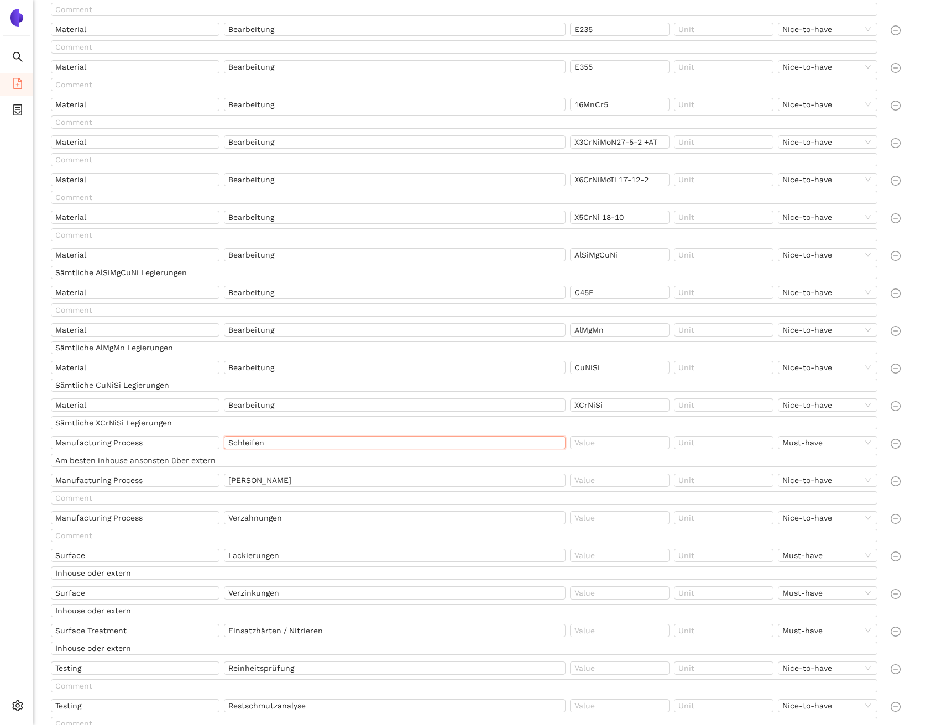
click at [419, 446] on input "Schleifen" at bounding box center [395, 442] width 342 height 13
click at [424, 478] on input "[PERSON_NAME]" at bounding box center [395, 480] width 342 height 13
click at [423, 516] on input "Verzahnungen" at bounding box center [395, 517] width 342 height 13
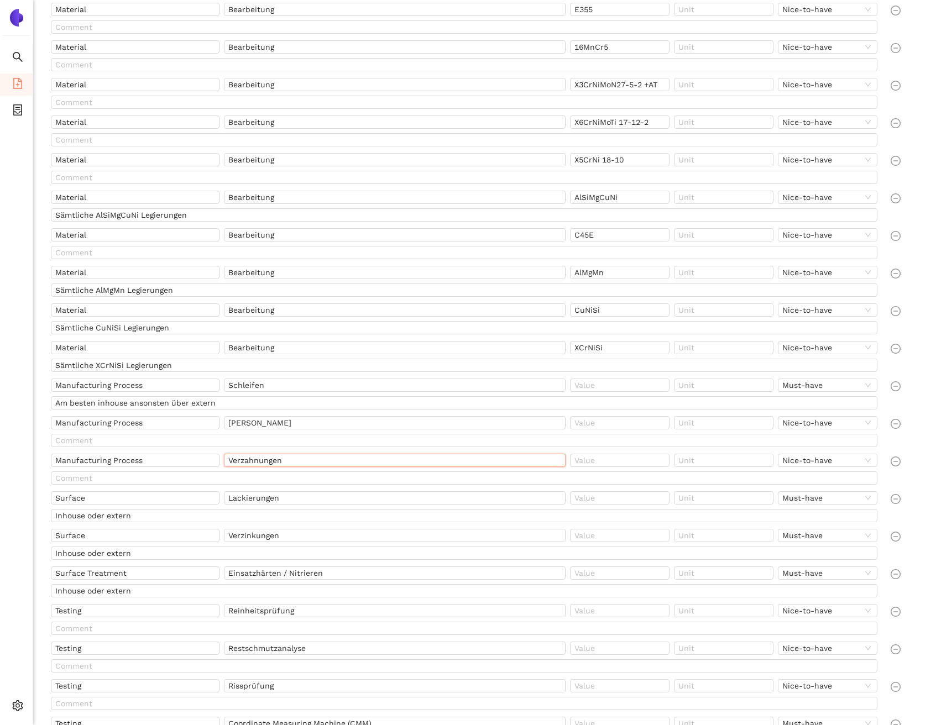
scroll to position [559, 0]
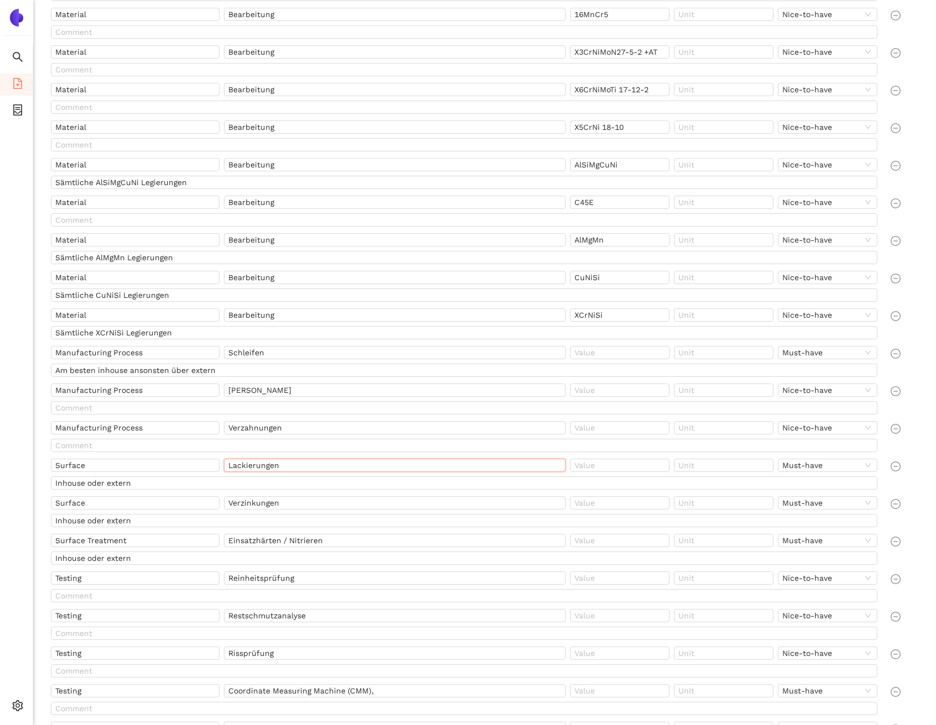
click at [422, 470] on input "Lackierungen" at bounding box center [395, 465] width 342 height 13
click at [413, 498] on input "Verzinkungen" at bounding box center [395, 502] width 342 height 13
click at [381, 539] on input "Einsatzhärten / Nitrieren" at bounding box center [395, 540] width 342 height 13
click at [372, 579] on input "Reinheitsprüfung" at bounding box center [395, 577] width 342 height 13
click at [370, 611] on input "Restschmutzanalyse" at bounding box center [395, 615] width 342 height 13
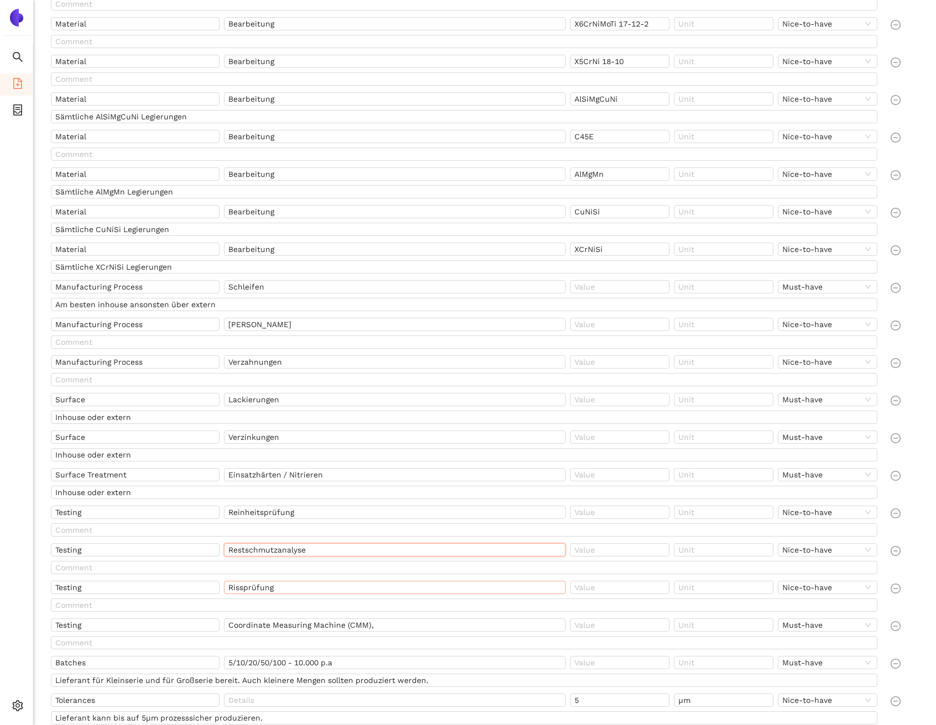
scroll to position [626, 0]
click at [355, 590] on input "Rissprüfung" at bounding box center [395, 586] width 342 height 13
click at [371, 621] on input "Coordinate Measuring Machine (CMM)," at bounding box center [395, 624] width 342 height 13
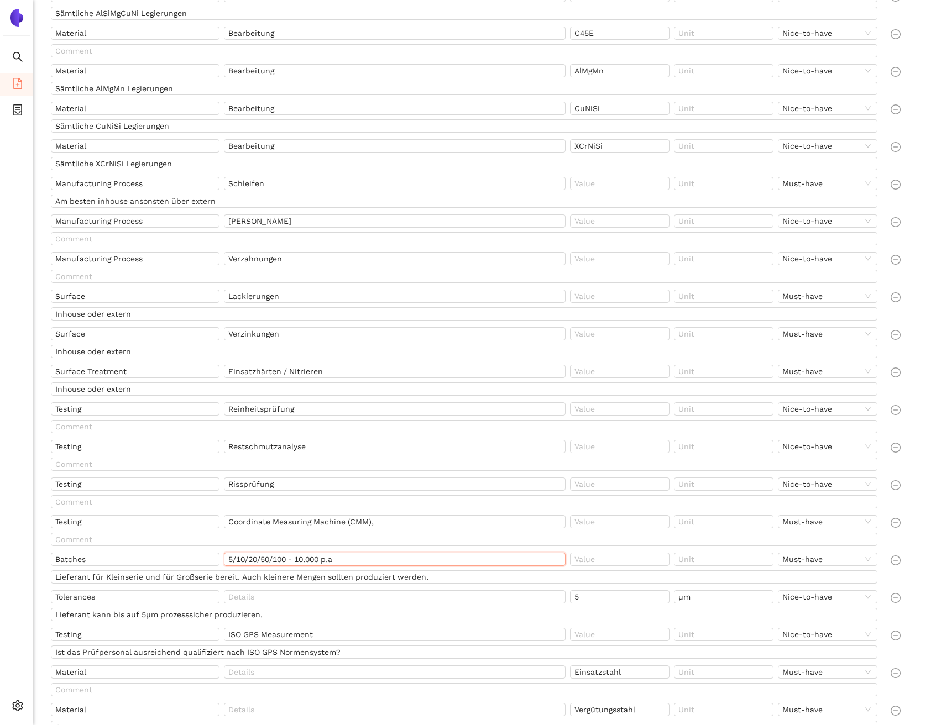
click at [363, 560] on input "5/10/20/50/100 - 10.000 p.a" at bounding box center [395, 559] width 342 height 13
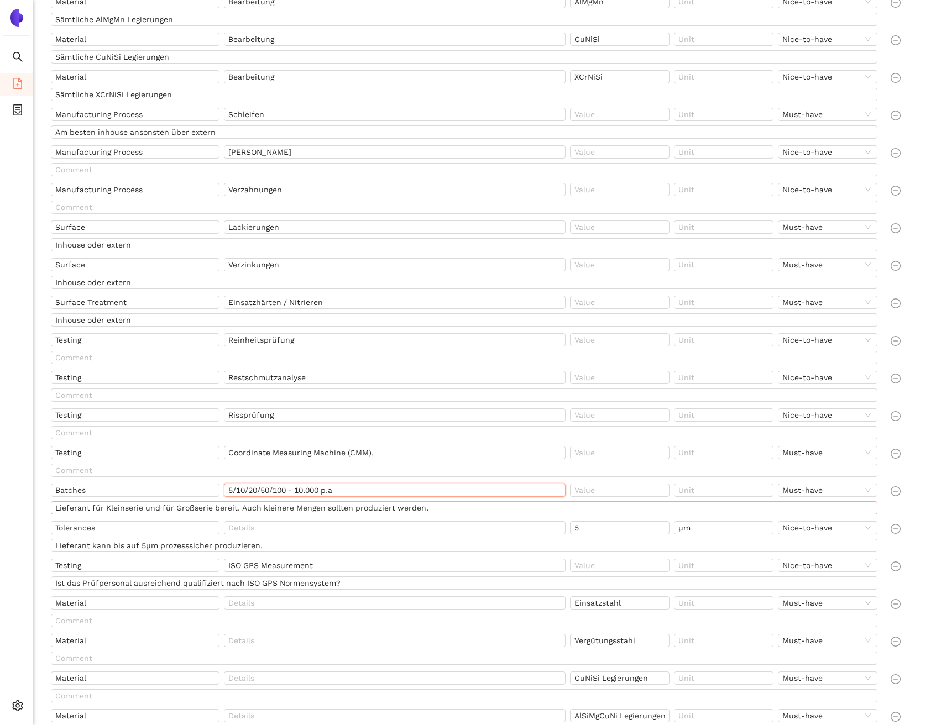
scroll to position [814, 0]
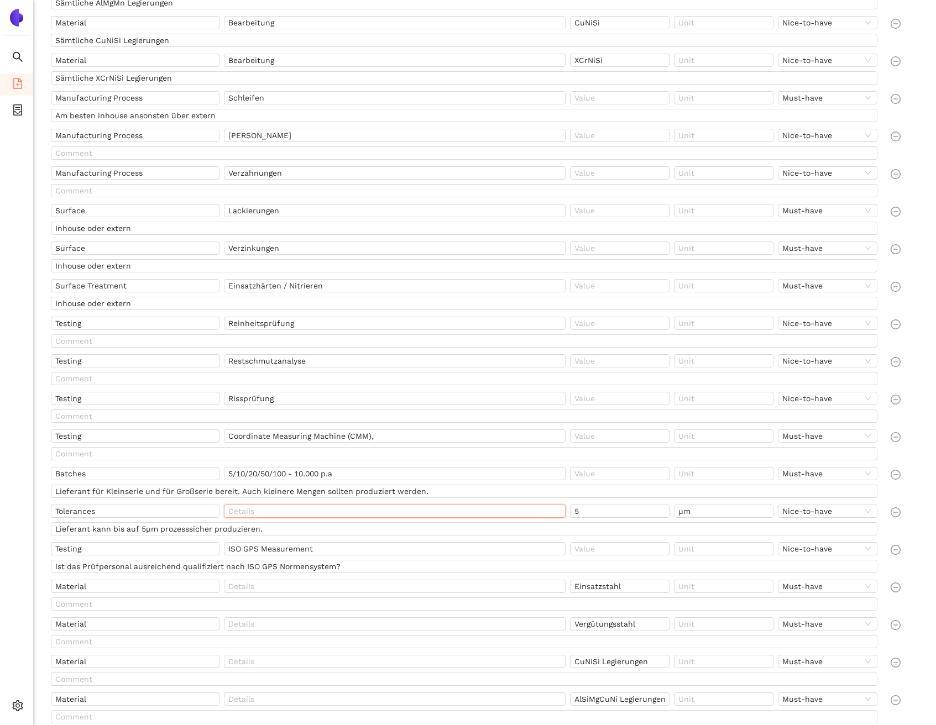
click at [352, 516] on input "text" at bounding box center [395, 511] width 342 height 13
click at [350, 548] on input "ISO GPS Measurement" at bounding box center [395, 548] width 342 height 13
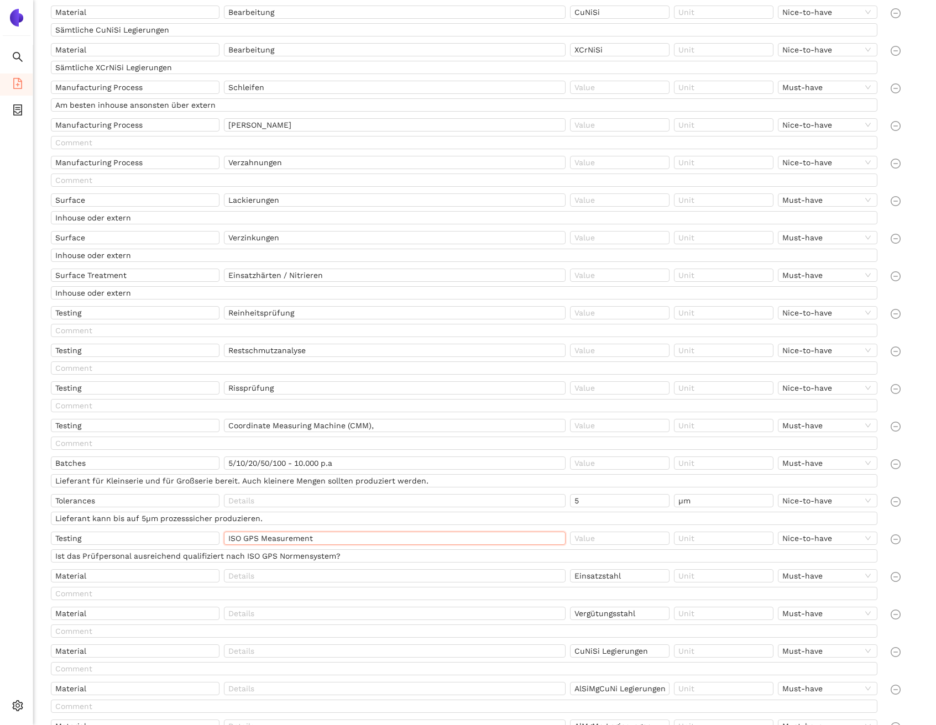
scroll to position [847, 0]
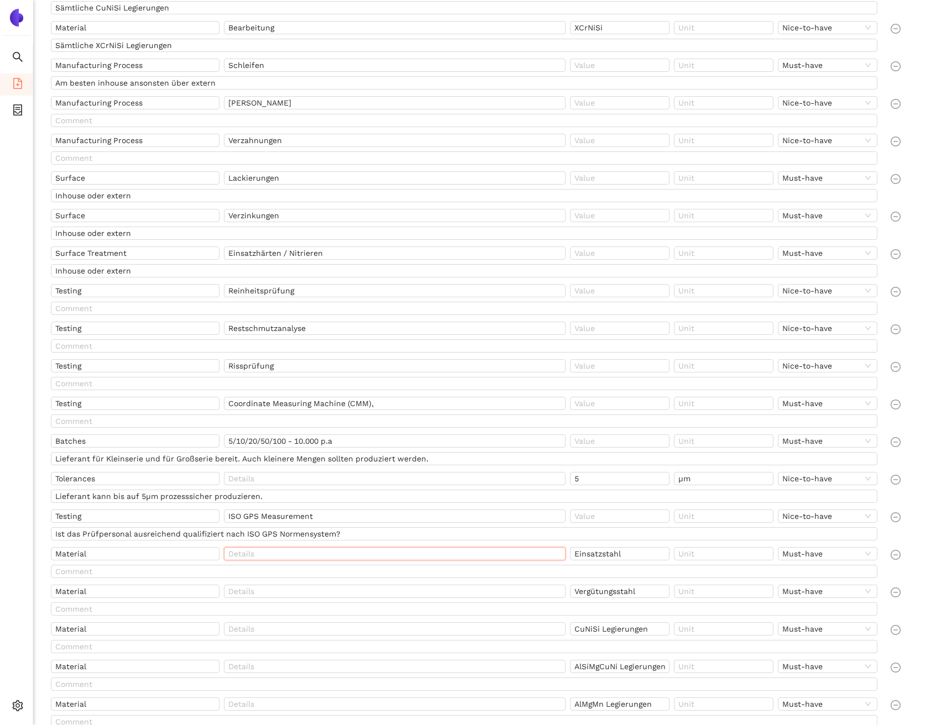
click at [350, 553] on input "text" at bounding box center [395, 553] width 342 height 13
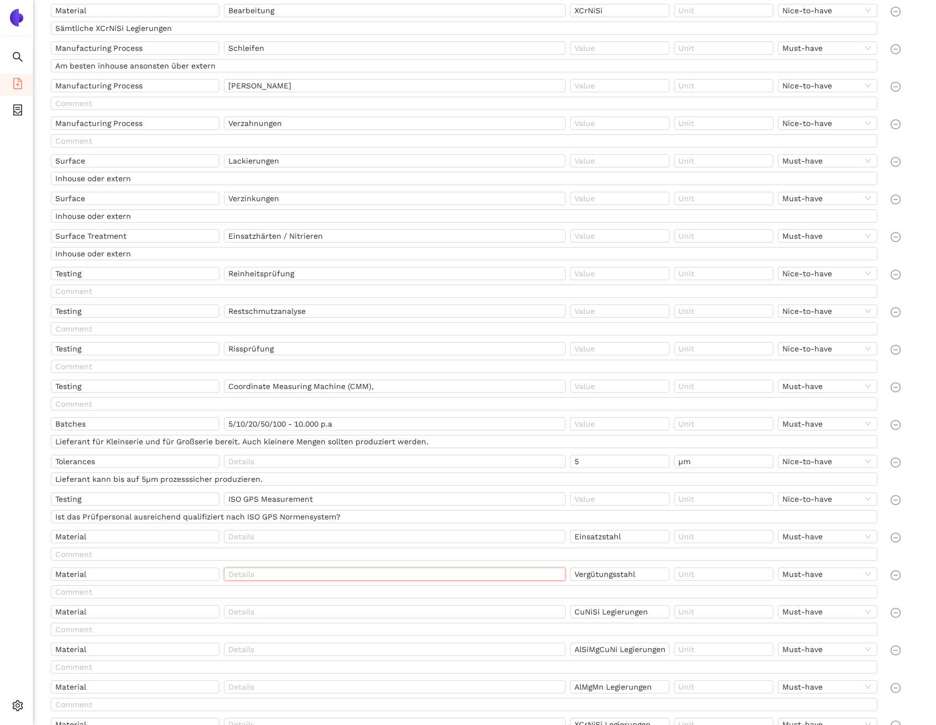
click at [348, 570] on input "text" at bounding box center [395, 574] width 342 height 13
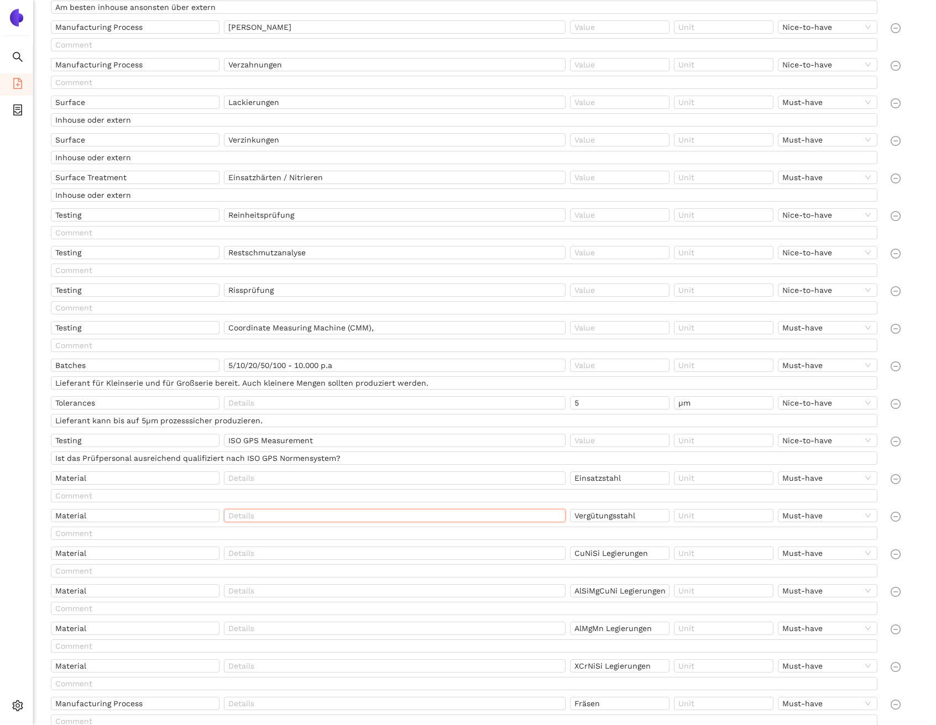
scroll to position [947, 0]
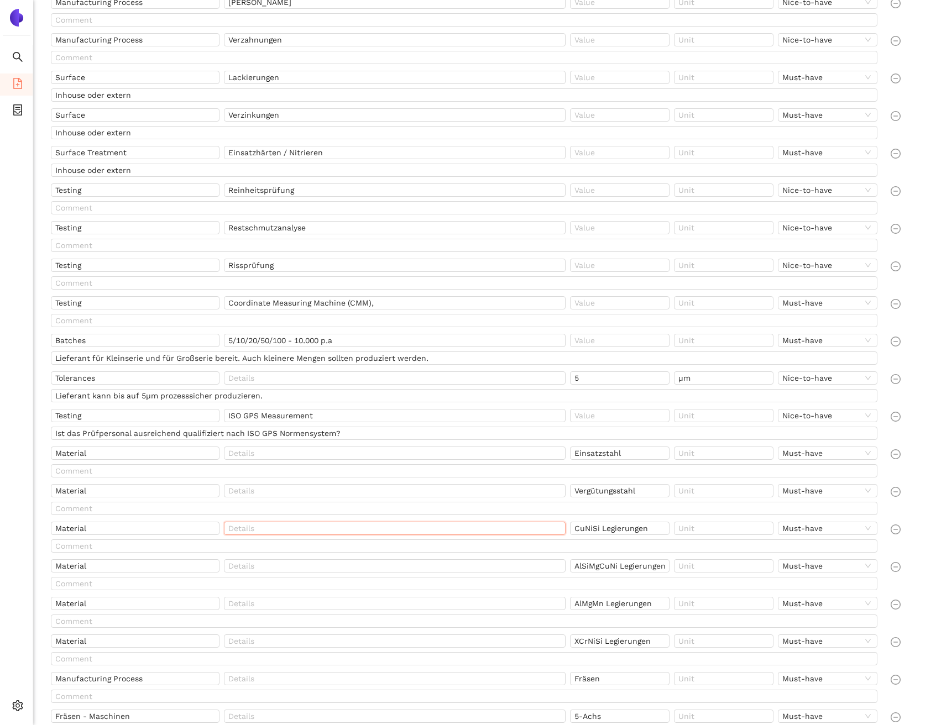
click at [325, 527] on input "text" at bounding box center [395, 528] width 342 height 13
click at [329, 564] on input "text" at bounding box center [395, 565] width 342 height 13
click at [330, 602] on input "text" at bounding box center [395, 603] width 342 height 13
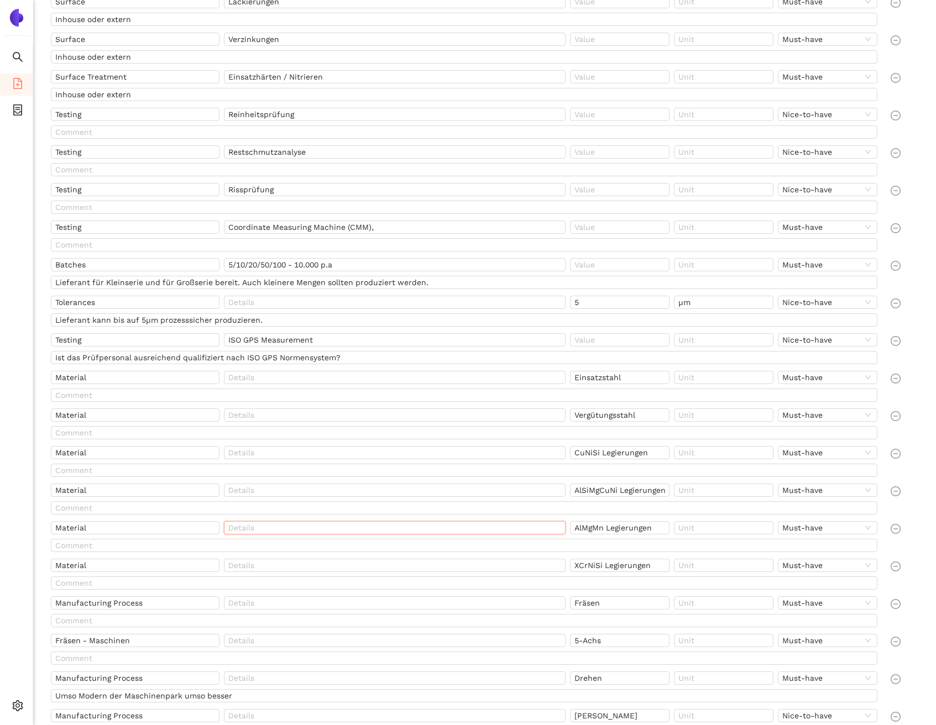
scroll to position [1026, 0]
click at [331, 565] on input "text" at bounding box center [395, 562] width 342 height 13
click at [326, 600] on input "text" at bounding box center [395, 600] width 342 height 13
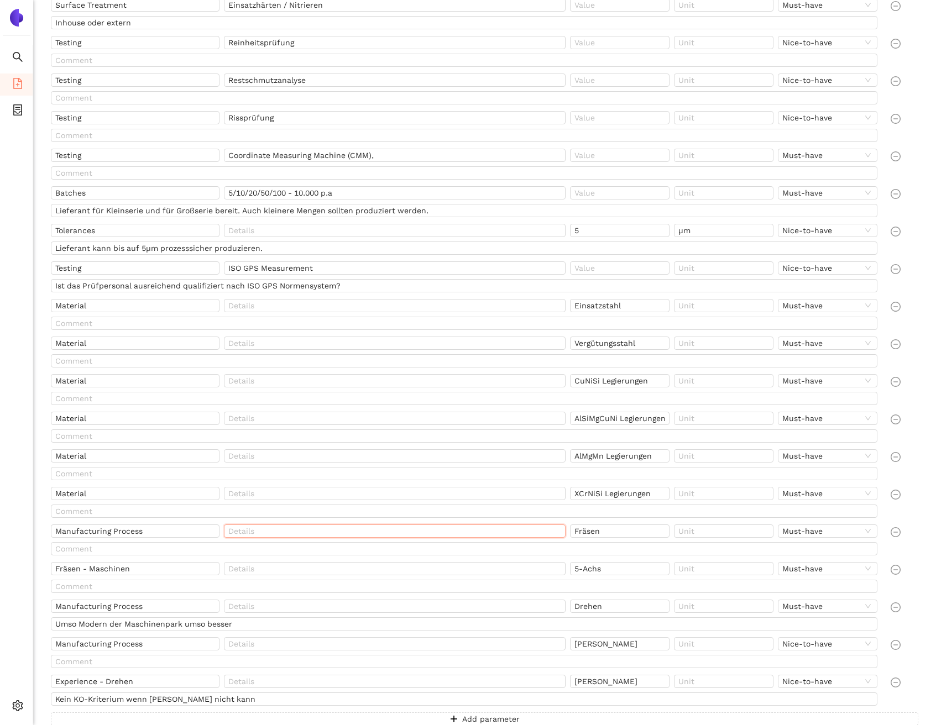
scroll to position [1105, 0]
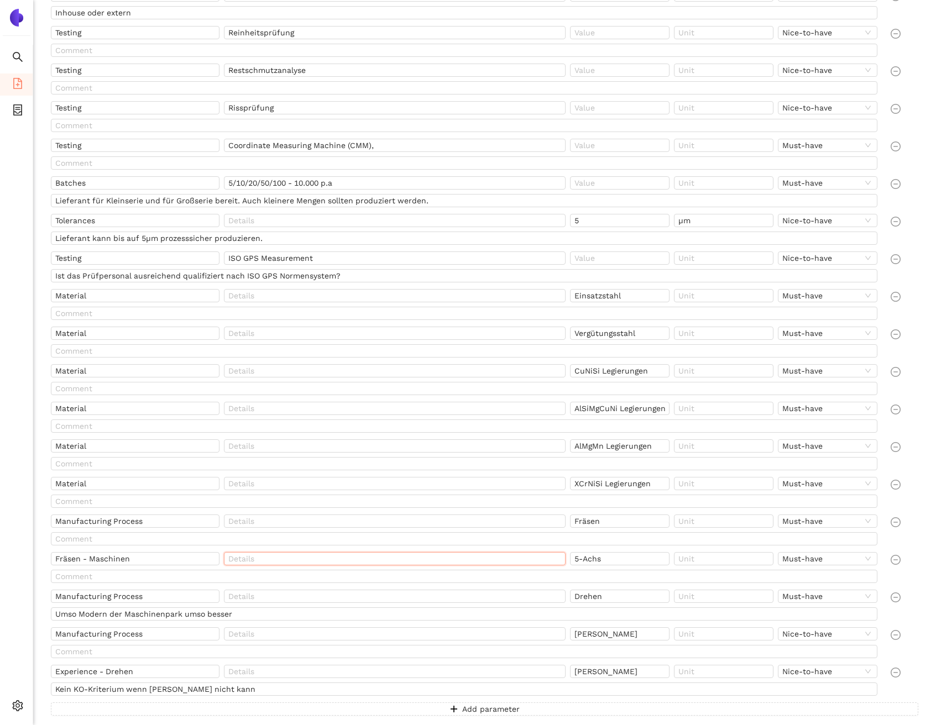
click at [327, 561] on input "text" at bounding box center [395, 558] width 342 height 13
click at [321, 596] on input "text" at bounding box center [395, 596] width 342 height 13
click at [327, 637] on input "text" at bounding box center [395, 633] width 342 height 13
click at [319, 669] on input "text" at bounding box center [395, 671] width 342 height 13
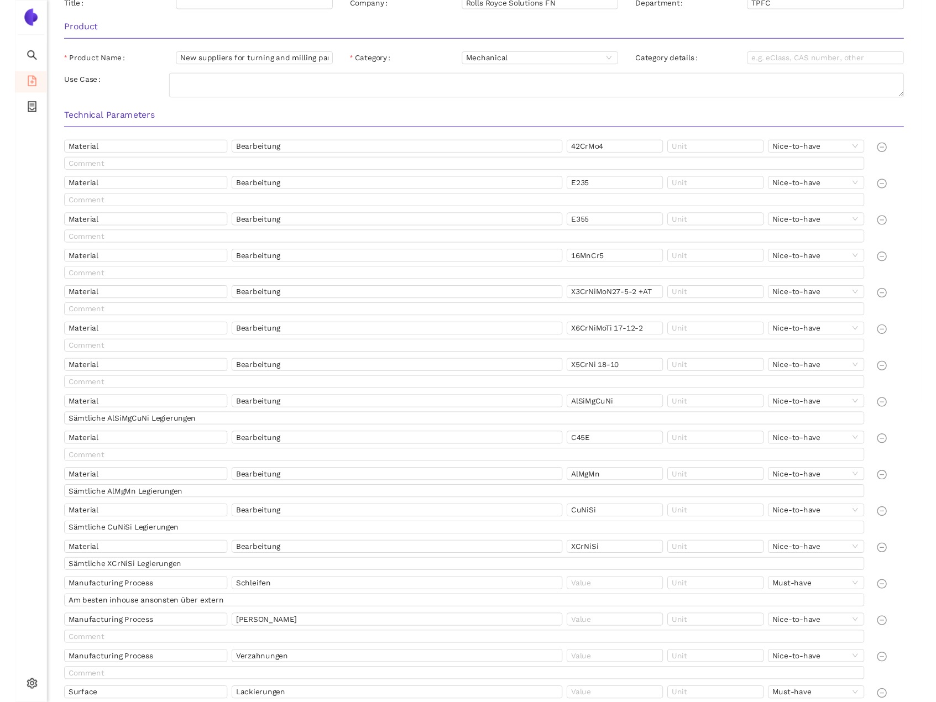
scroll to position [0, 0]
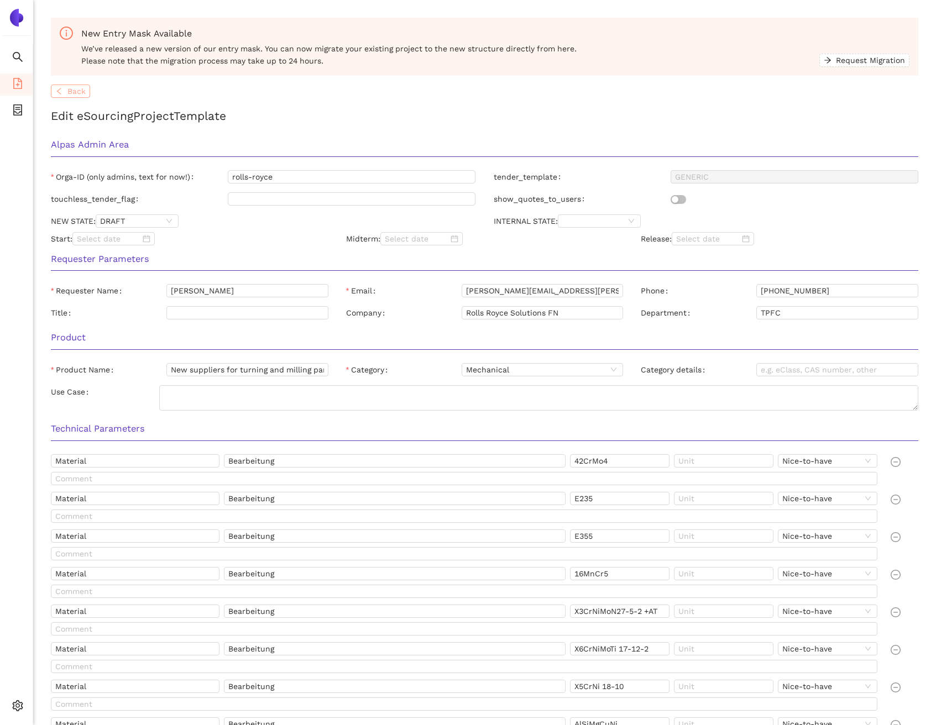
click at [70, 93] on span "Back" at bounding box center [76, 91] width 18 height 12
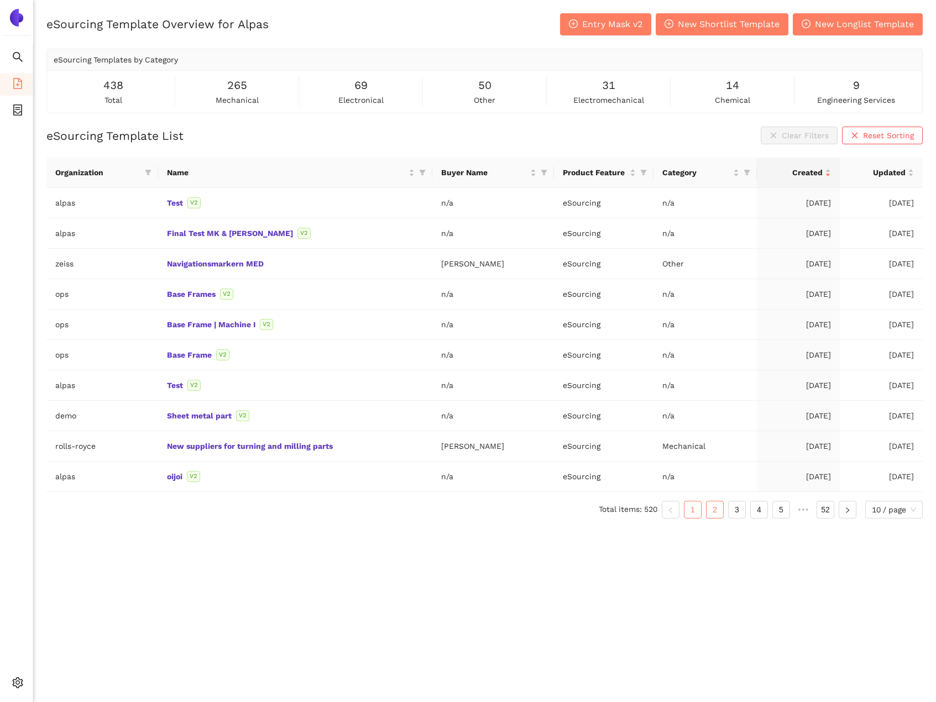
click at [707, 511] on link "2" at bounding box center [714, 509] width 17 height 17
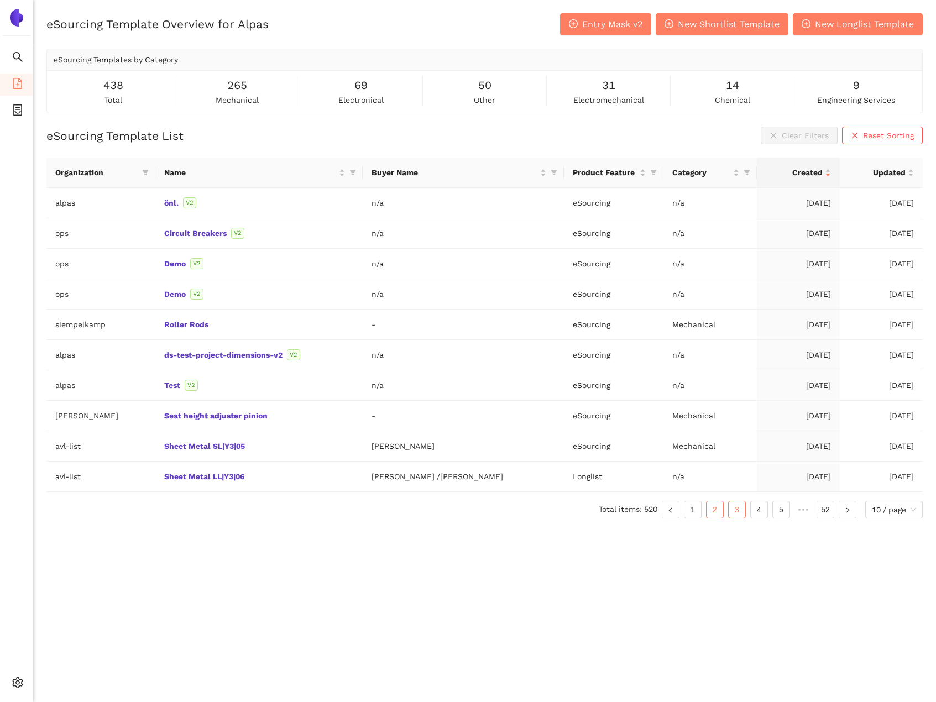
click at [737, 511] on link "3" at bounding box center [736, 509] width 17 height 17
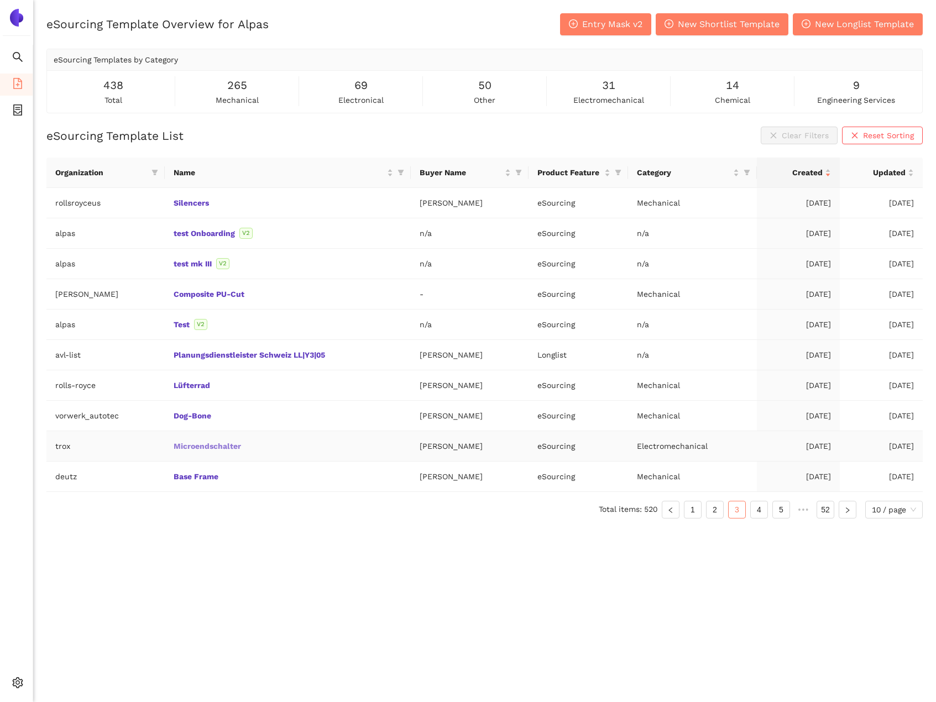
click at [0, 0] on link "Microendschalter" at bounding box center [0, 0] width 0 height 0
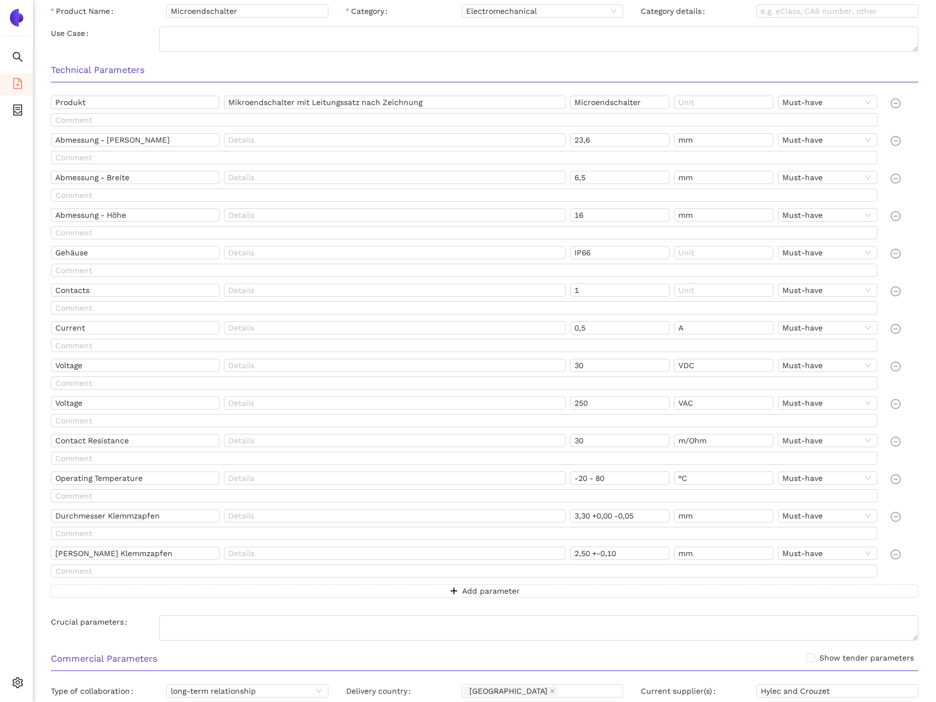
scroll to position [375, 0]
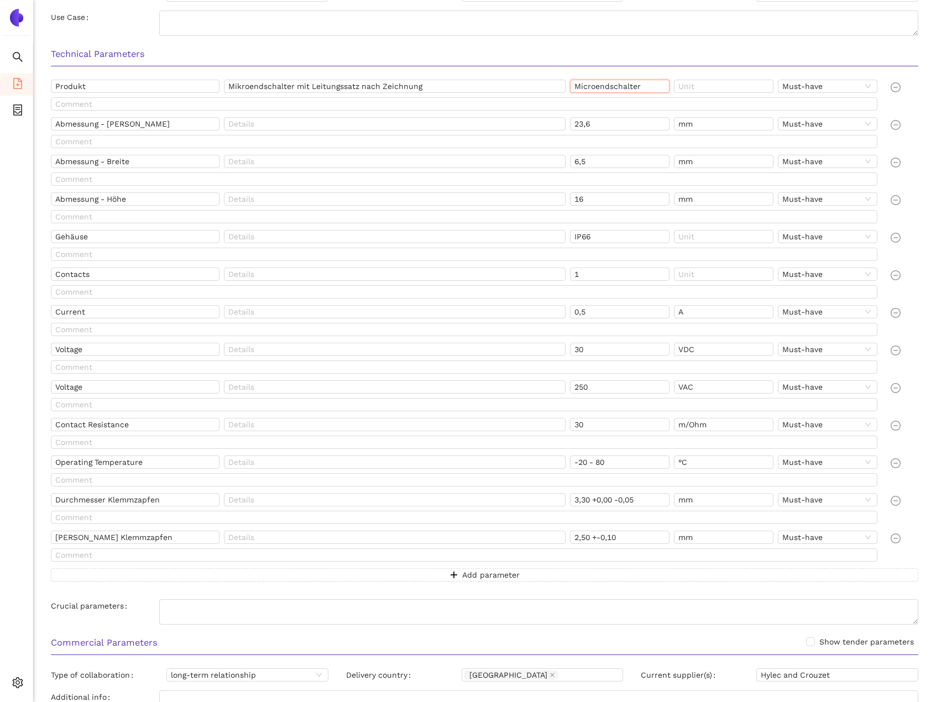
click at [607, 80] on input "Microendschalter" at bounding box center [619, 86] width 99 height 13
click at [591, 129] on input "23,6" at bounding box center [619, 123] width 99 height 13
click at [590, 157] on input "6,5" at bounding box center [619, 161] width 99 height 13
click at [592, 195] on input "16" at bounding box center [619, 198] width 99 height 13
click at [585, 239] on input "IP66" at bounding box center [619, 236] width 99 height 13
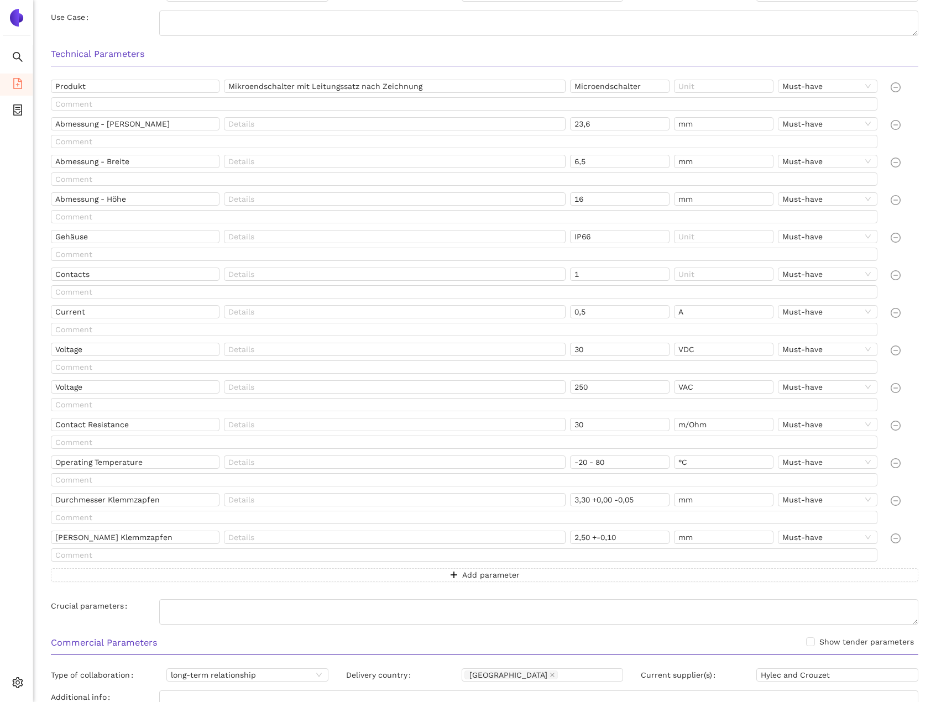
click at [579, 282] on div "1" at bounding box center [622, 276] width 104 height 18
click at [580, 278] on input "1" at bounding box center [619, 273] width 99 height 13
click at [586, 310] on input "0,5" at bounding box center [619, 311] width 99 height 13
click at [587, 353] on input "30" at bounding box center [619, 349] width 99 height 13
click at [590, 391] on input "250" at bounding box center [619, 386] width 99 height 13
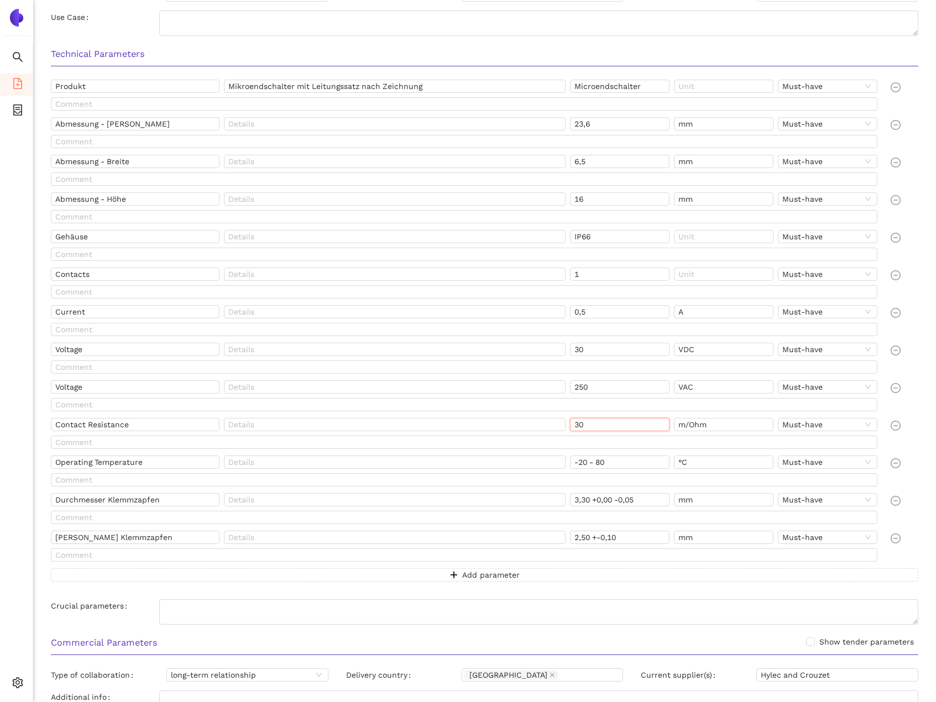
click at [594, 424] on input "30" at bounding box center [619, 424] width 99 height 13
click at [600, 463] on input "-20 - 80" at bounding box center [619, 461] width 99 height 13
click at [611, 495] on input "3,30 +0,00 -0,05" at bounding box center [619, 499] width 99 height 13
click at [614, 532] on input "2,50 +-0,10" at bounding box center [619, 537] width 99 height 13
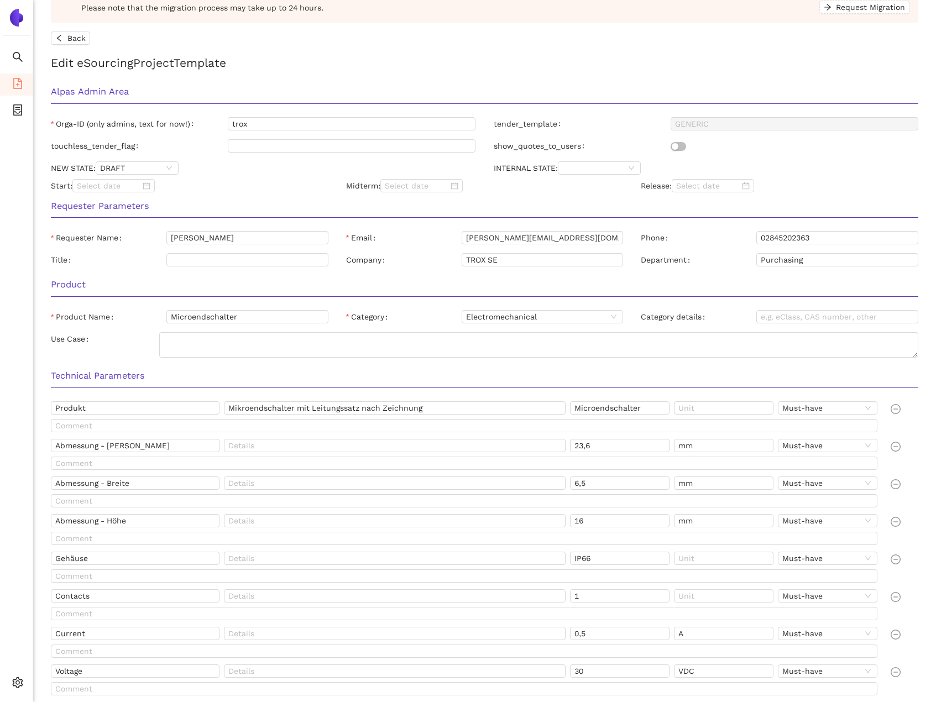
scroll to position [0, 0]
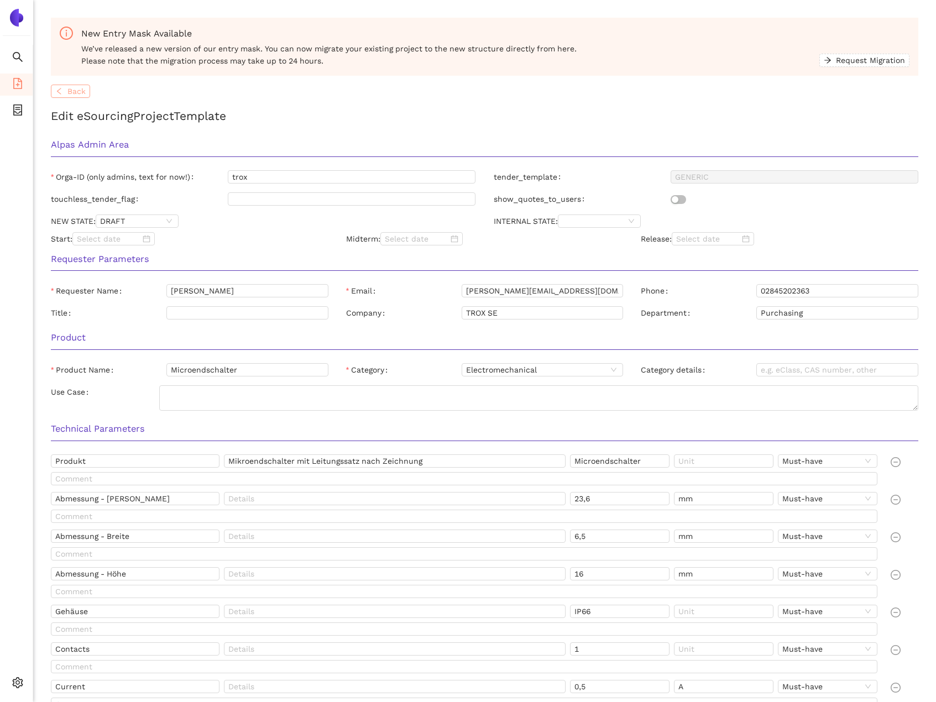
click at [76, 92] on span "Back" at bounding box center [76, 91] width 18 height 12
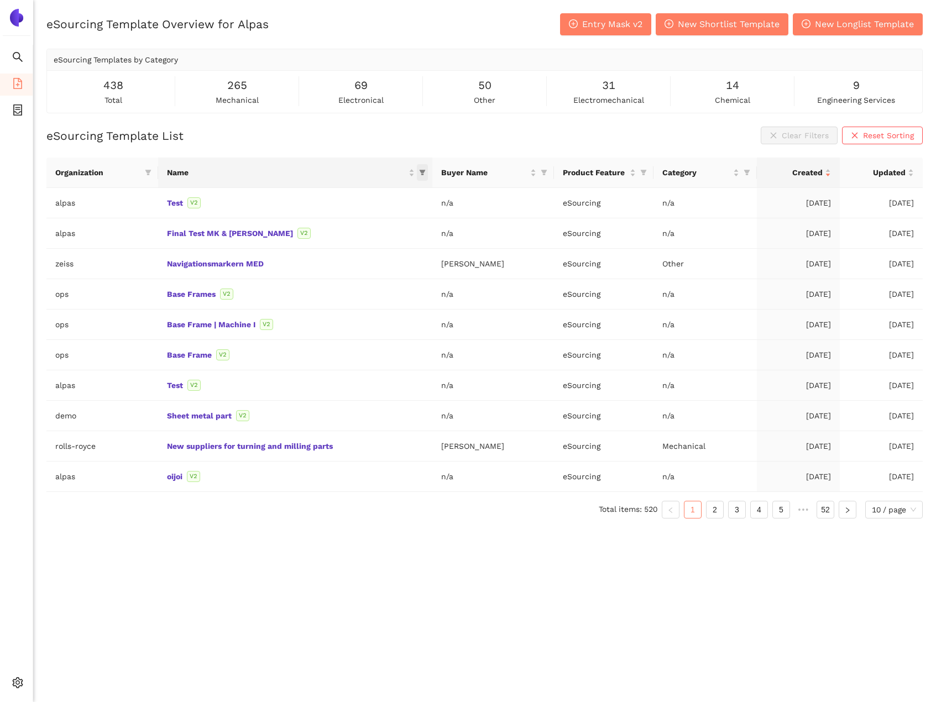
click at [421, 174] on icon "filter" at bounding box center [422, 172] width 7 height 7
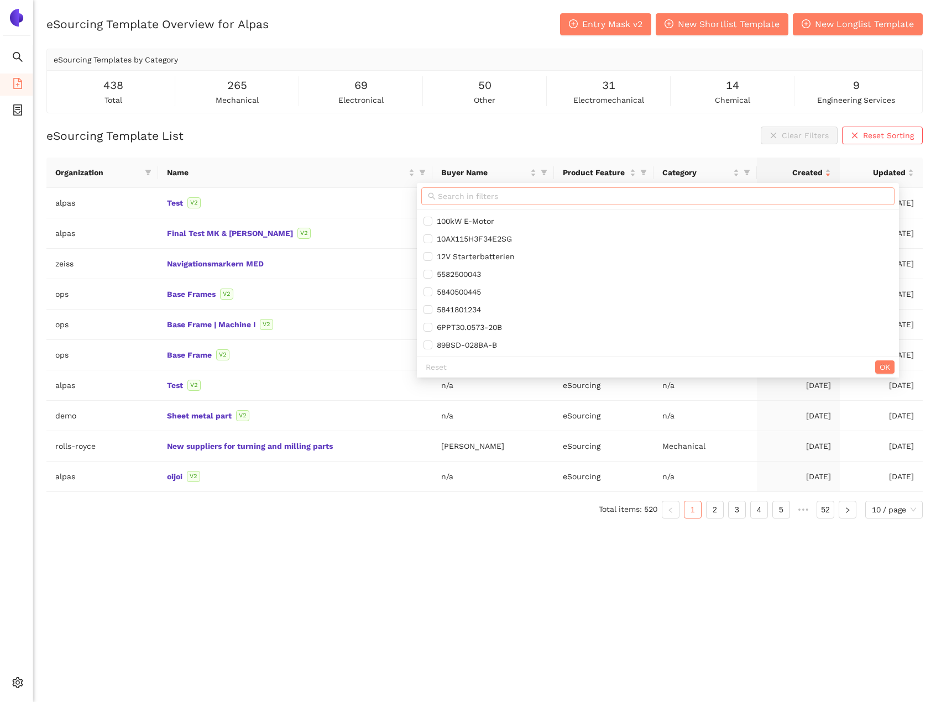
click at [476, 198] on input "text" at bounding box center [663, 196] width 450 height 12
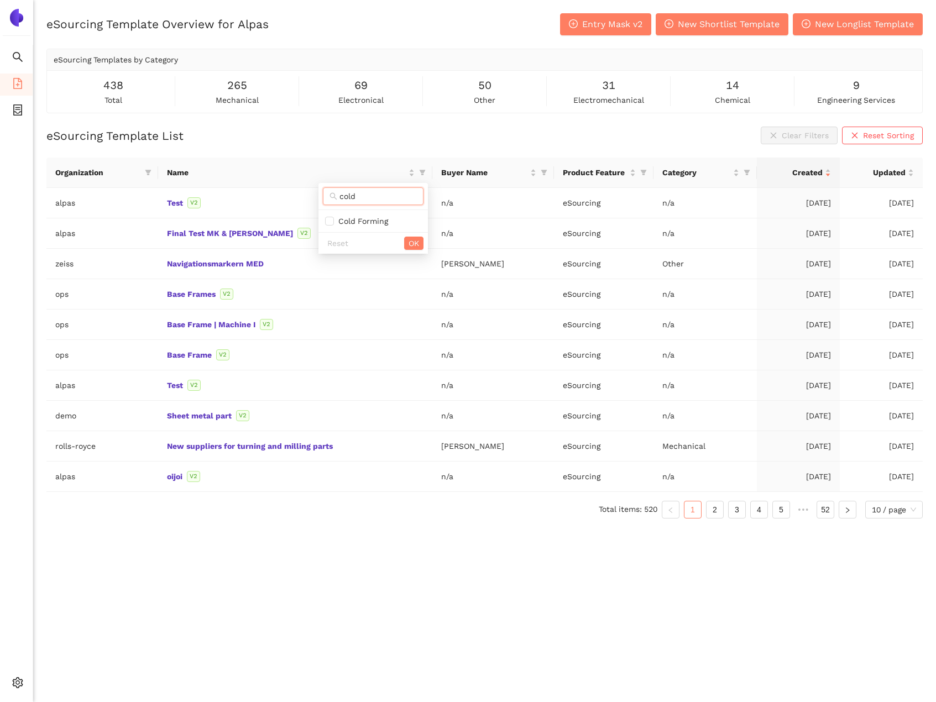
type input "cold"
click at [364, 209] on div "cold" at bounding box center [372, 196] width 109 height 27
click at [366, 216] on span "Cold Forming" at bounding box center [373, 221] width 96 height 12
checkbox input "true"
click at [412, 242] on span "OK" at bounding box center [413, 243] width 11 height 12
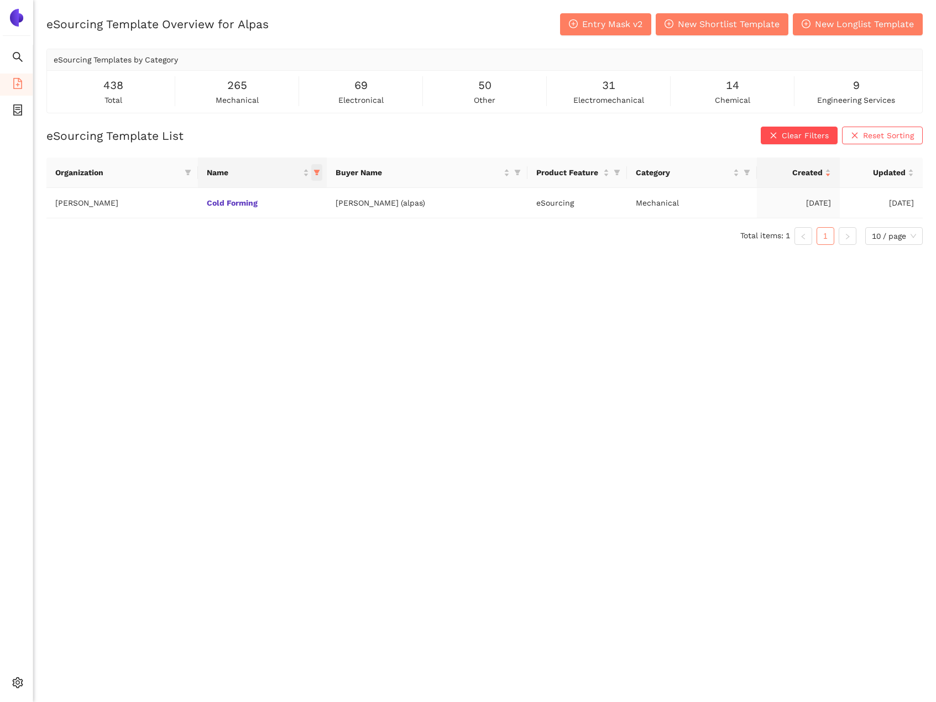
click at [319, 174] on icon "filter" at bounding box center [316, 173] width 6 height 6
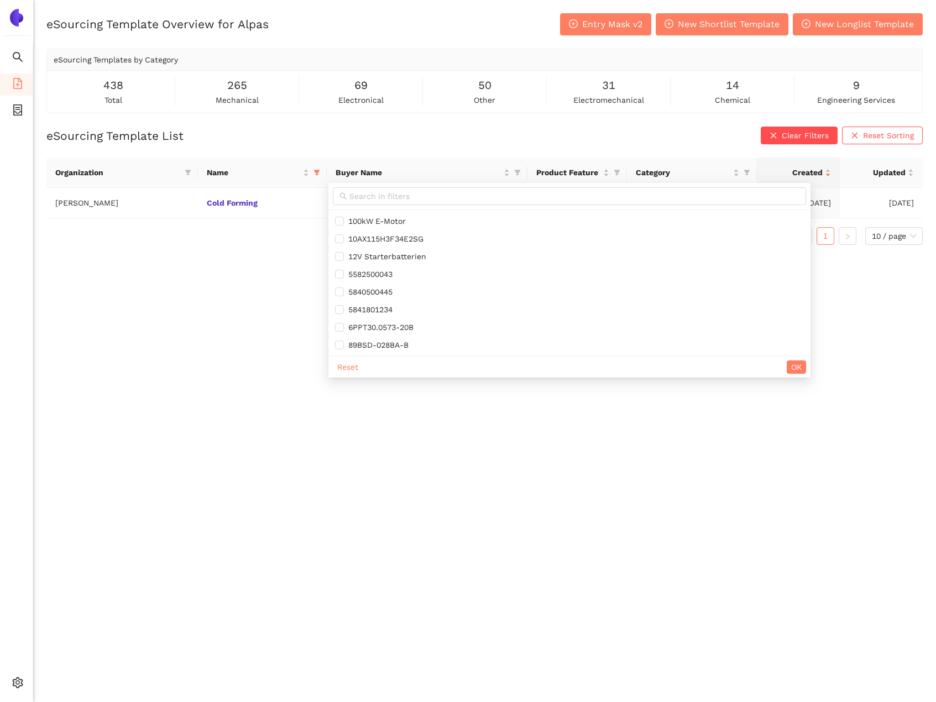
click at [332, 364] on div "Reset OK" at bounding box center [569, 367] width 482 height 22
click at [338, 366] on span "Reset" at bounding box center [347, 367] width 21 height 12
checkbox input "false"
click at [371, 194] on input "text" at bounding box center [574, 196] width 450 height 12
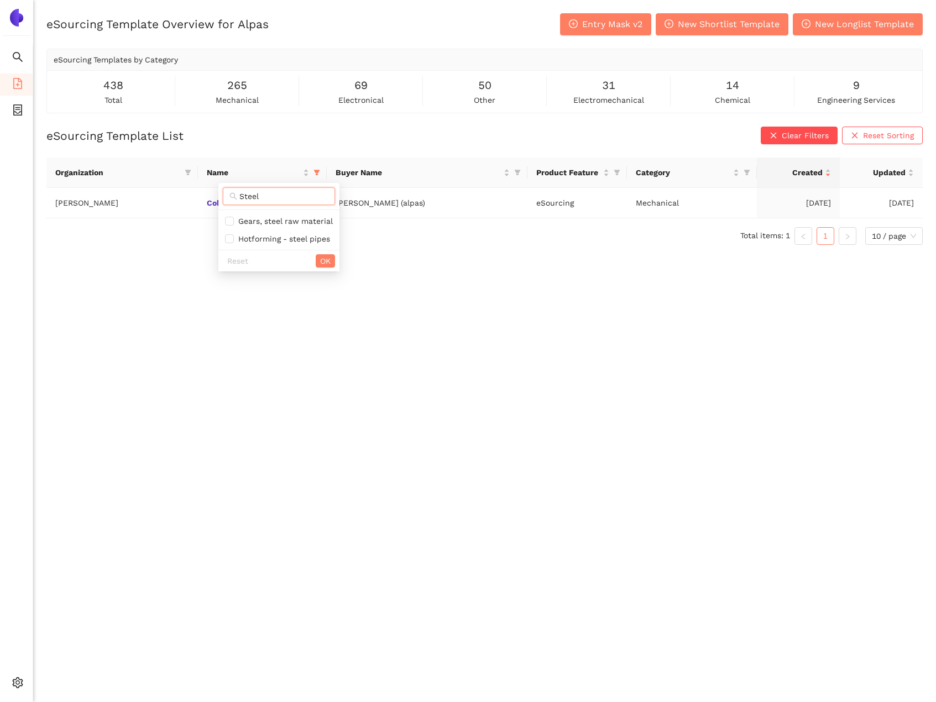
type input "Steel"
click at [378, 239] on div "Organization Name Buyer Name Product Feature Category Created Updated brose Col…" at bounding box center [484, 201] width 876 height 87
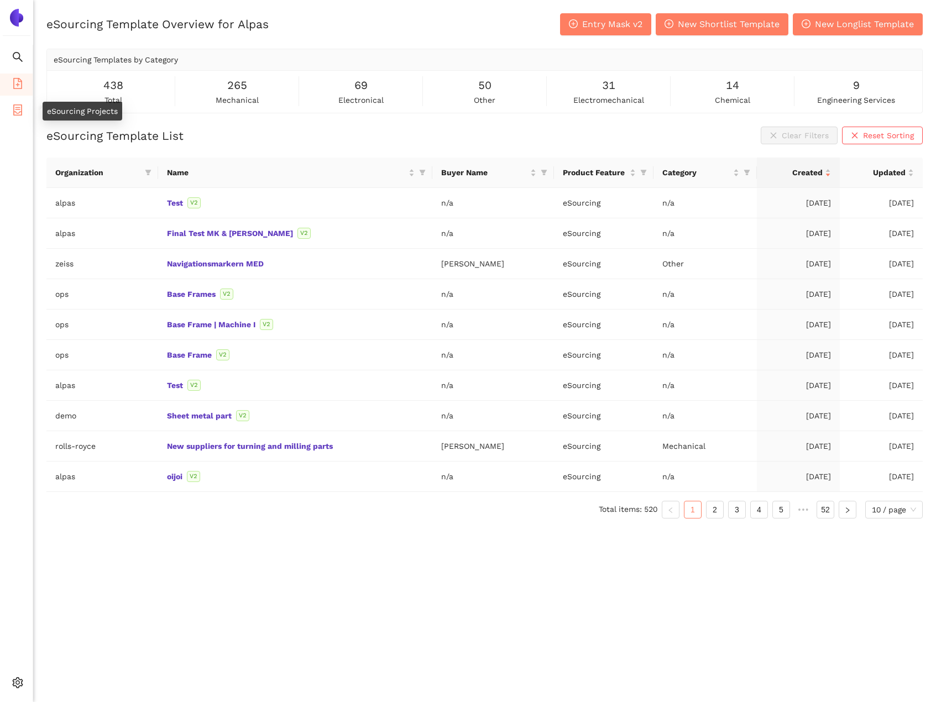
click at [23, 106] on li "eSourcing Projects" at bounding box center [16, 111] width 33 height 22
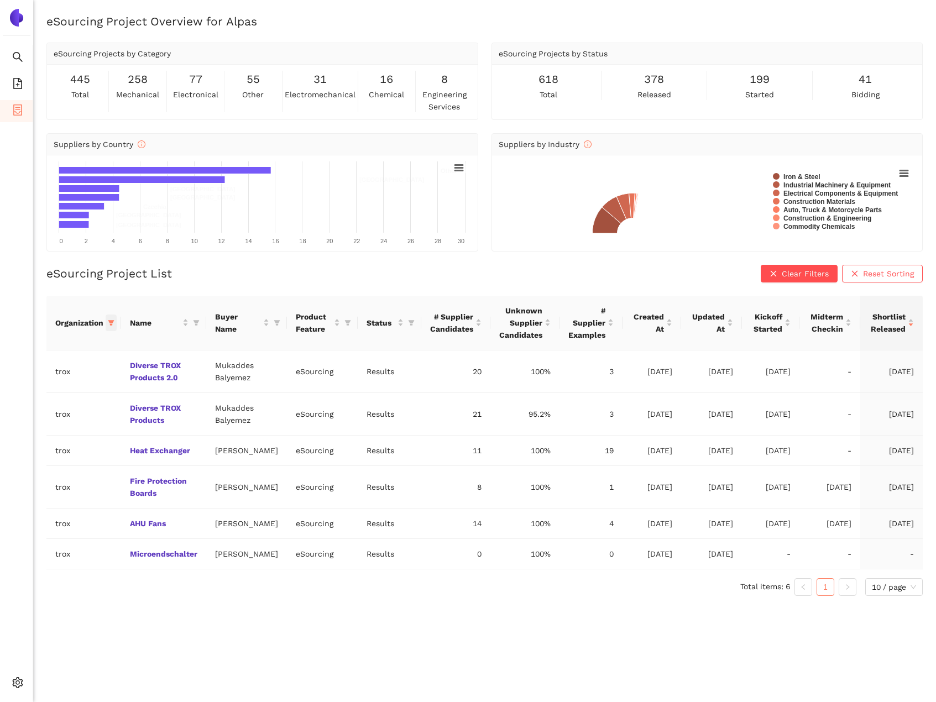
click at [109, 326] on span at bounding box center [111, 322] width 11 height 17
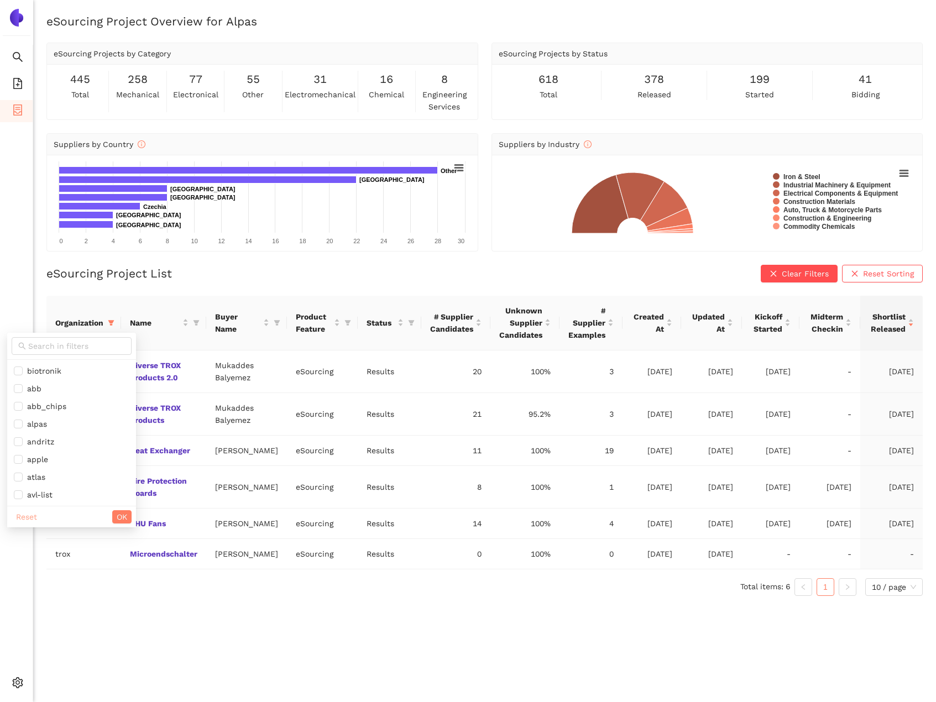
click at [24, 519] on span "Reset" at bounding box center [26, 517] width 21 height 12
checkbox input "false"
click at [57, 349] on input "text" at bounding box center [76, 346] width 97 height 12
type input "brose"
click at [44, 373] on span "brose" at bounding box center [56, 370] width 67 height 9
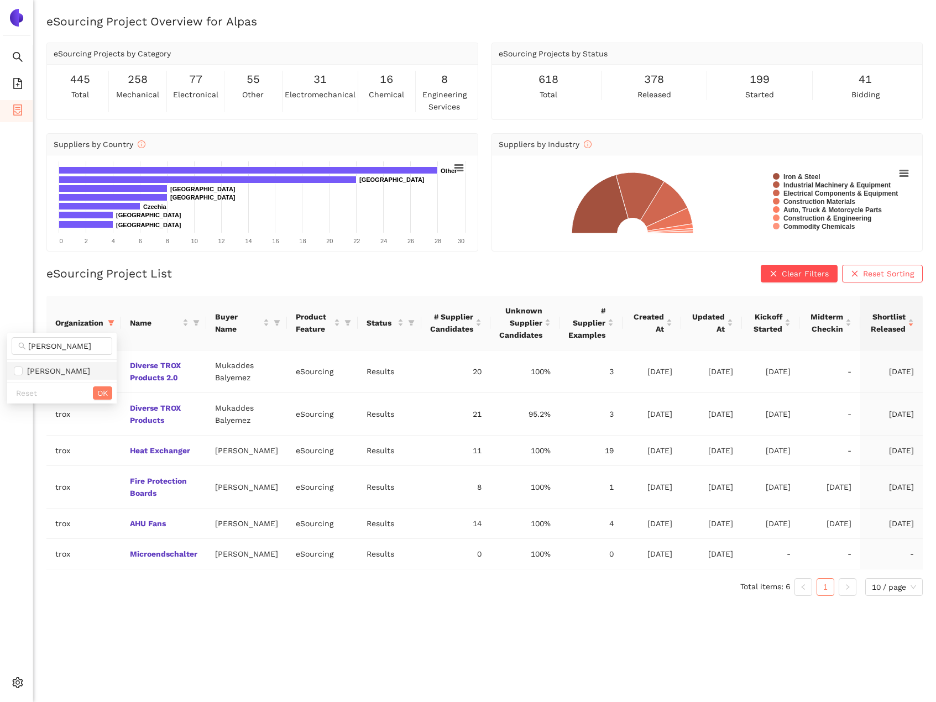
checkbox input "true"
click at [106, 393] on span "OK" at bounding box center [102, 393] width 11 height 12
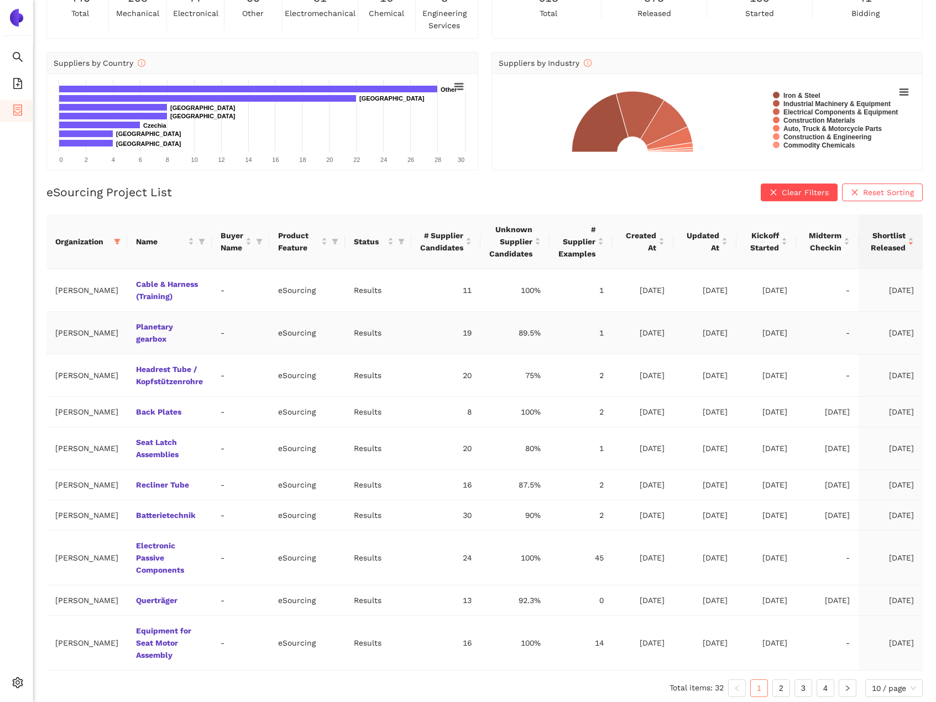
scroll to position [85, 0]
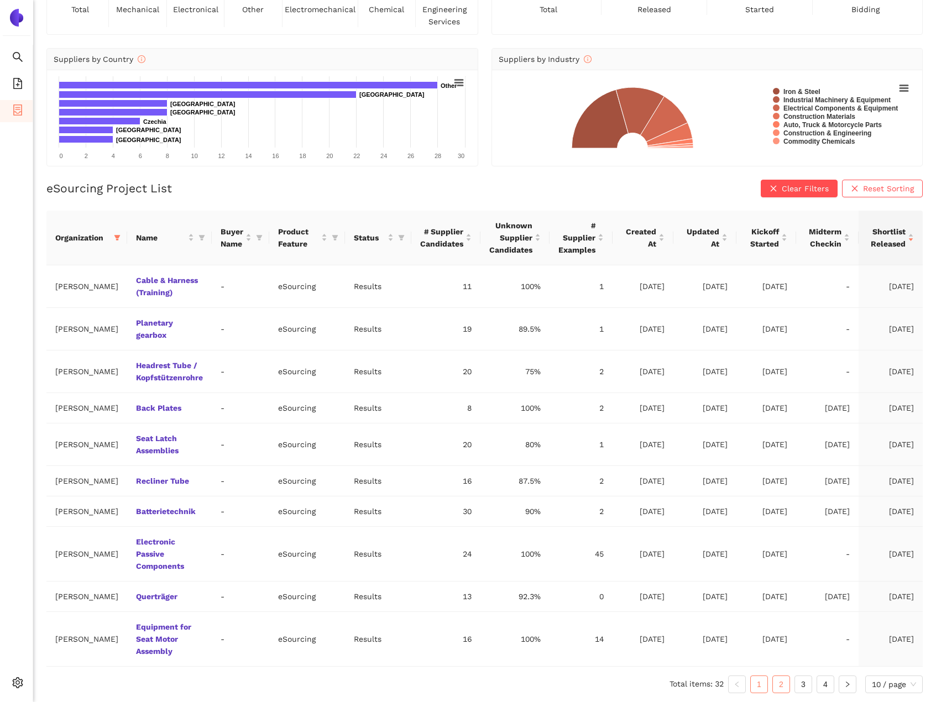
click at [774, 676] on link "2" at bounding box center [781, 684] width 17 height 17
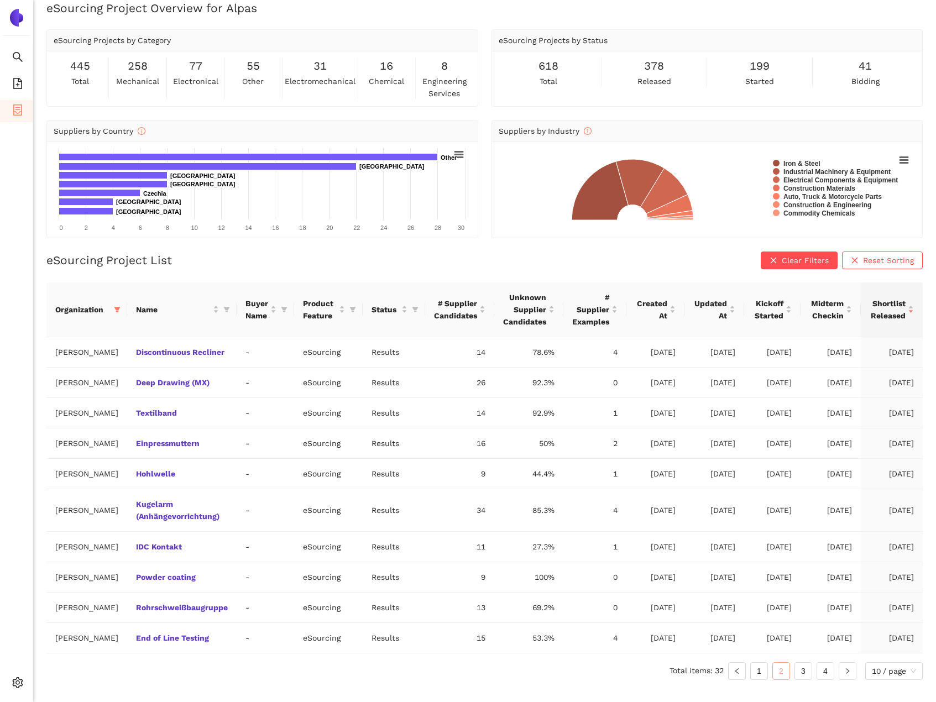
scroll to position [13, 0]
click at [801, 671] on link "3" at bounding box center [803, 671] width 17 height 17
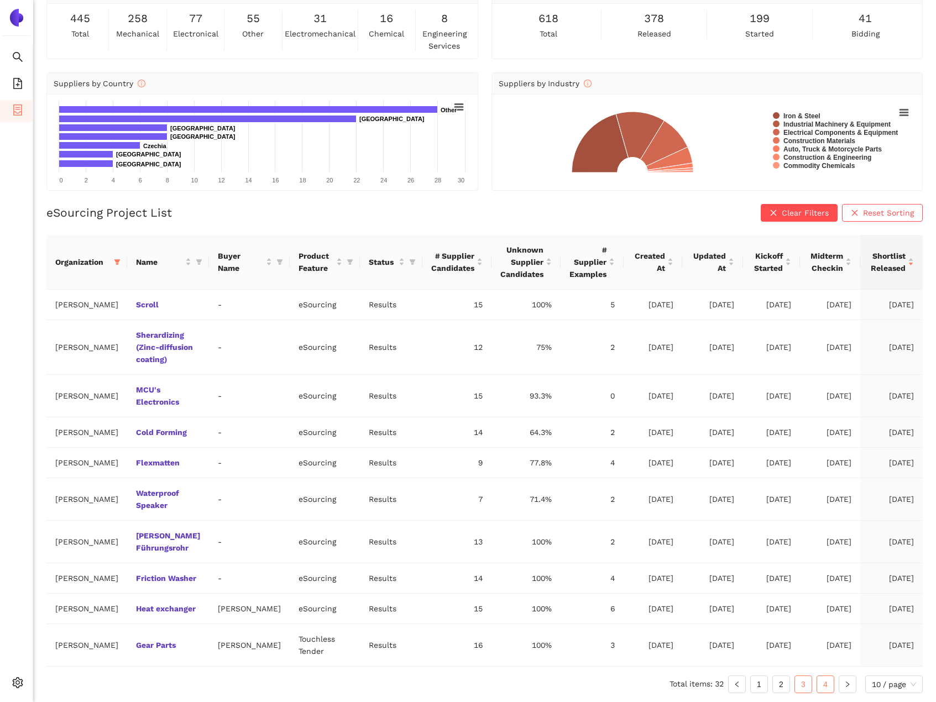
click at [823, 677] on link "4" at bounding box center [825, 684] width 17 height 17
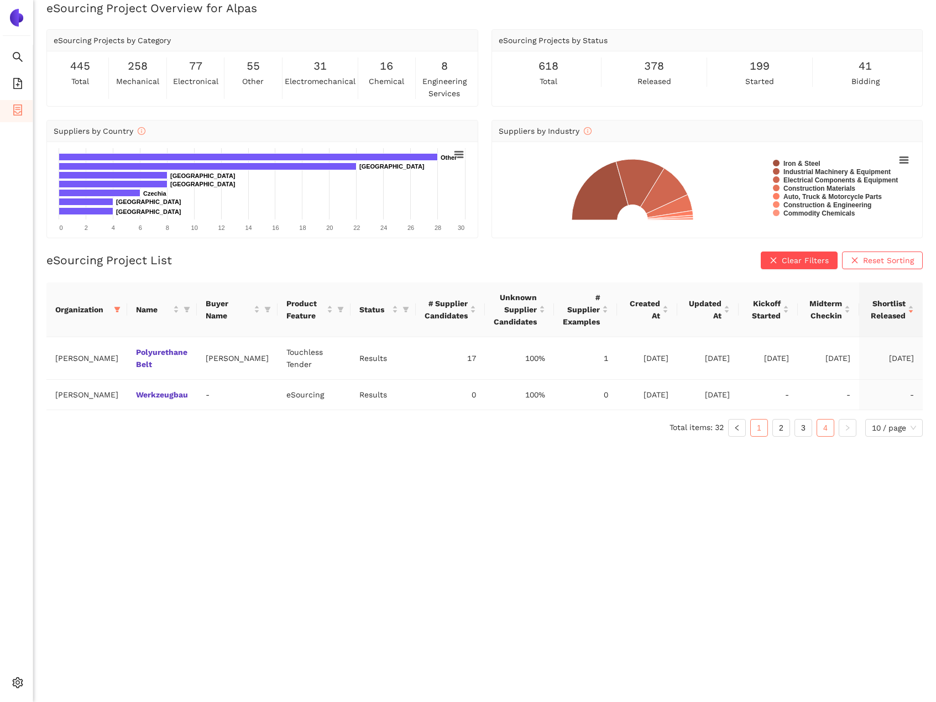
click at [763, 428] on link "1" at bounding box center [758, 427] width 17 height 17
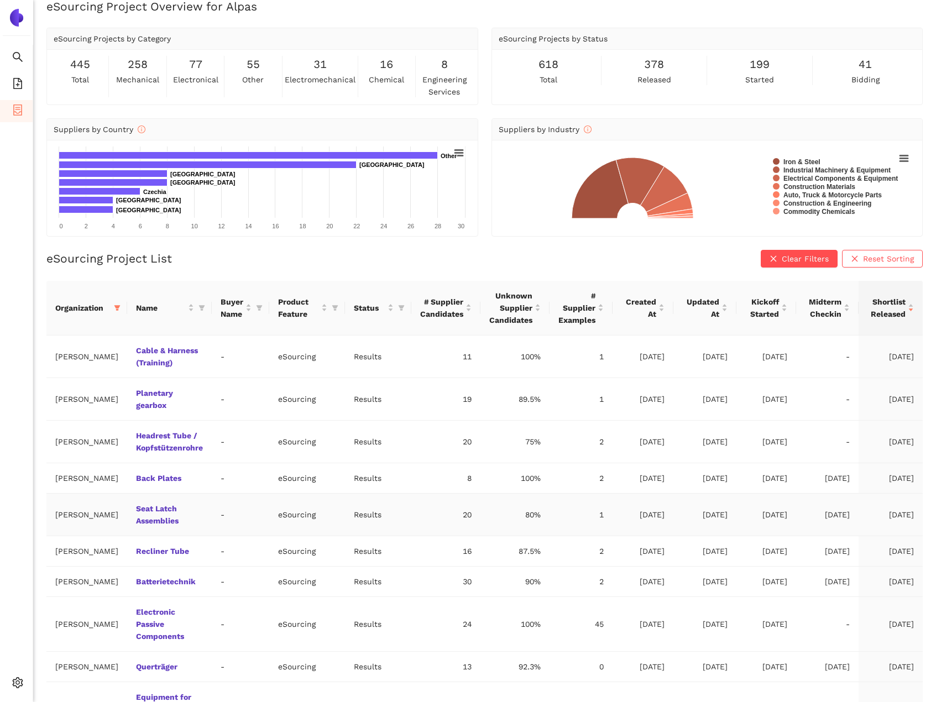
scroll to position [15, 0]
click at [114, 306] on icon "filter" at bounding box center [117, 308] width 6 height 6
click at [28, 496] on span "Reset" at bounding box center [26, 501] width 21 height 12
checkbox input "false"
click at [117, 498] on span "OK" at bounding box center [122, 501] width 11 height 12
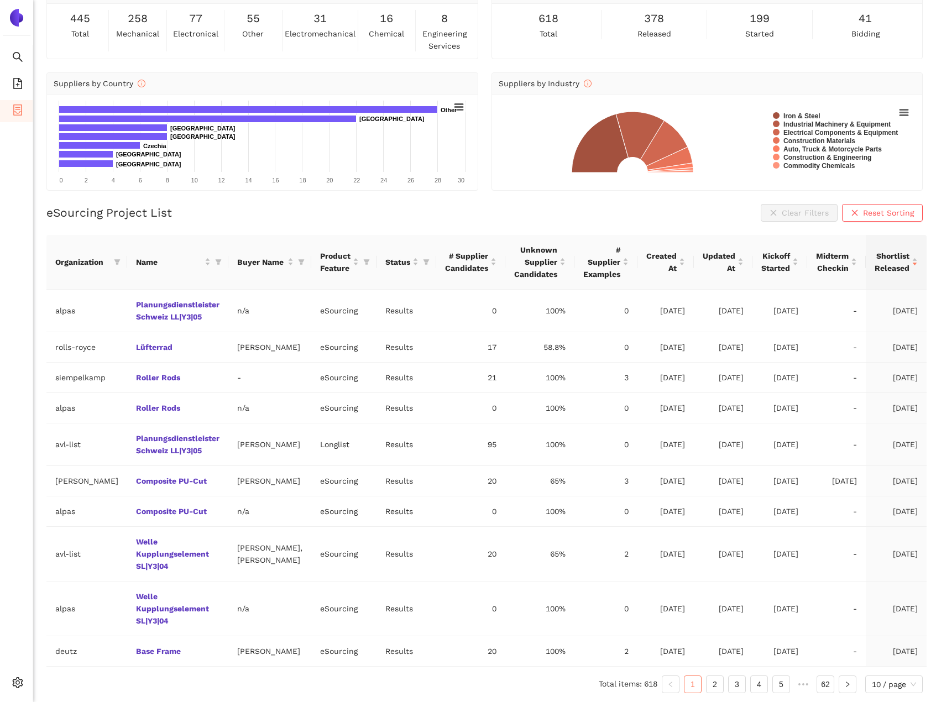
scroll to position [97, 0]
click at [19, 78] on icon "file-add" at bounding box center [17, 83] width 11 height 11
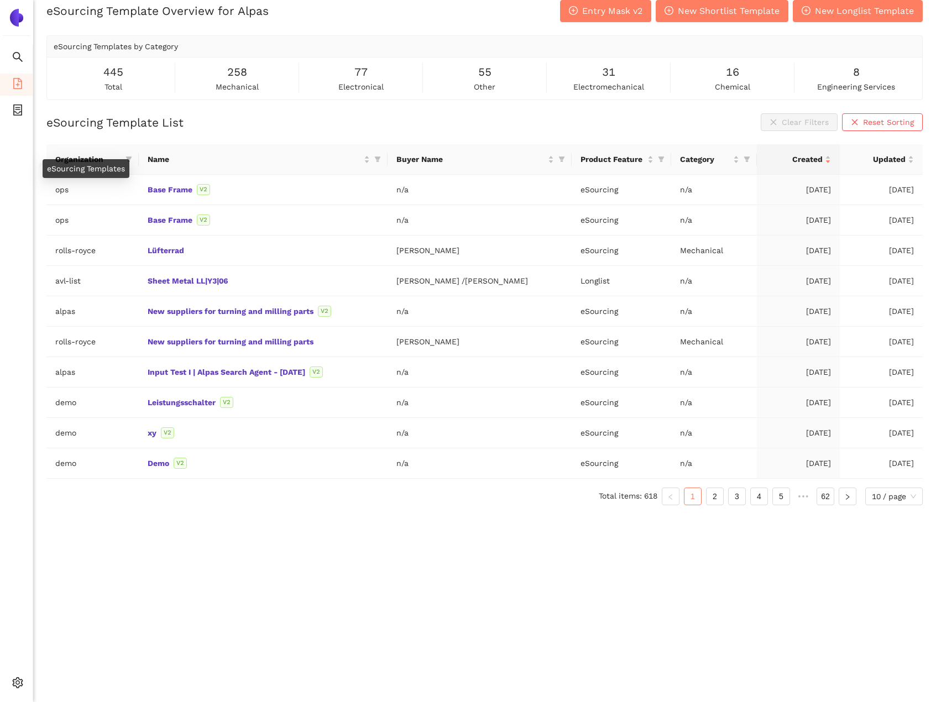
scroll to position [13, 0]
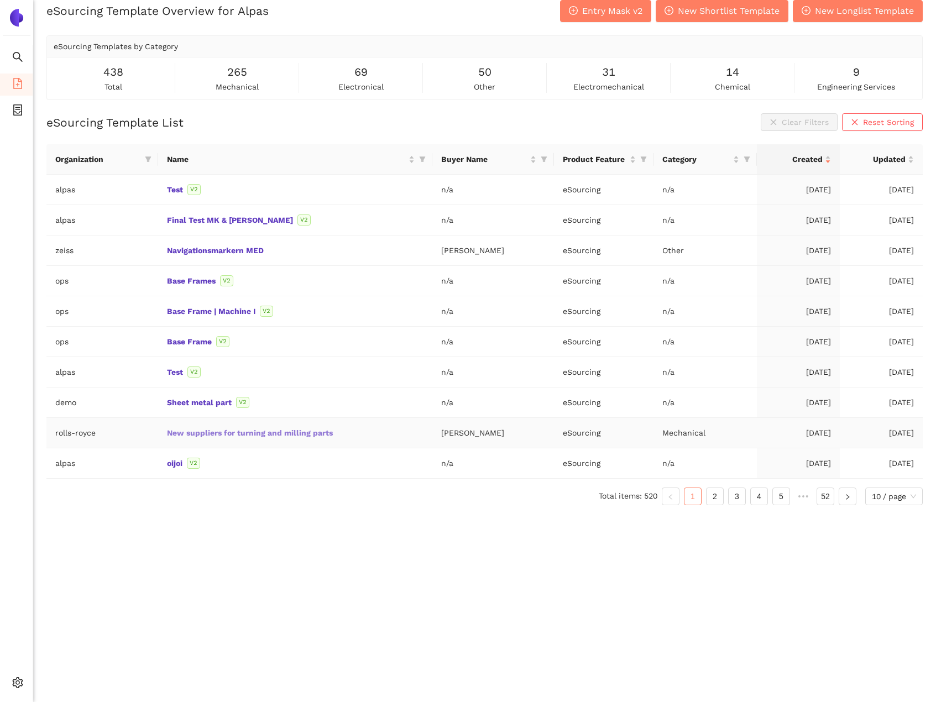
click at [0, 0] on link "New suppliers for turning and milling parts" at bounding box center [0, 0] width 0 height 0
